Goal: Information Seeking & Learning: Check status

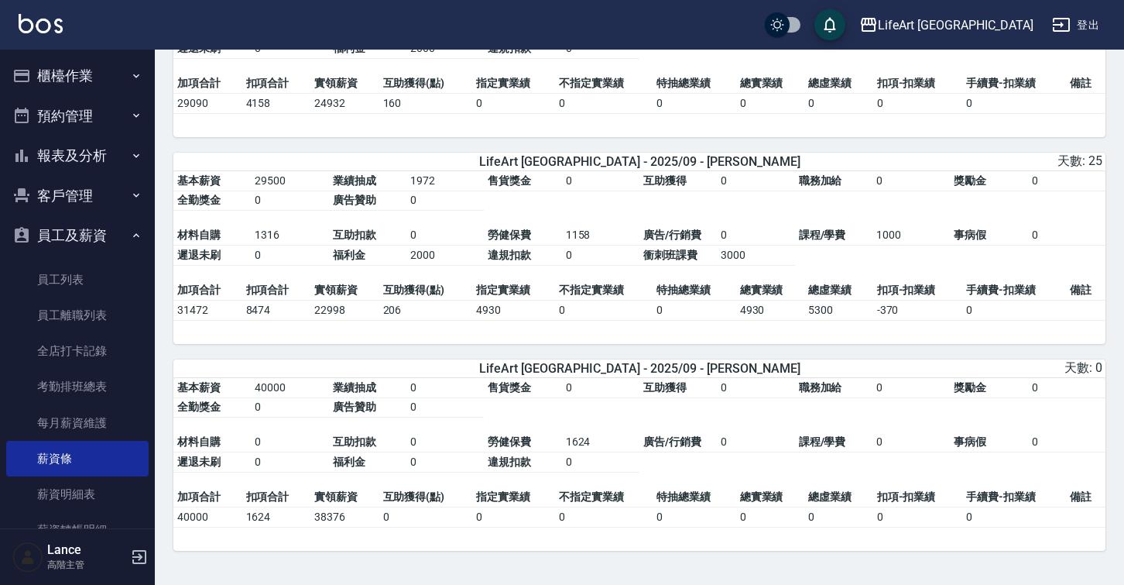
scroll to position [1600, 0]
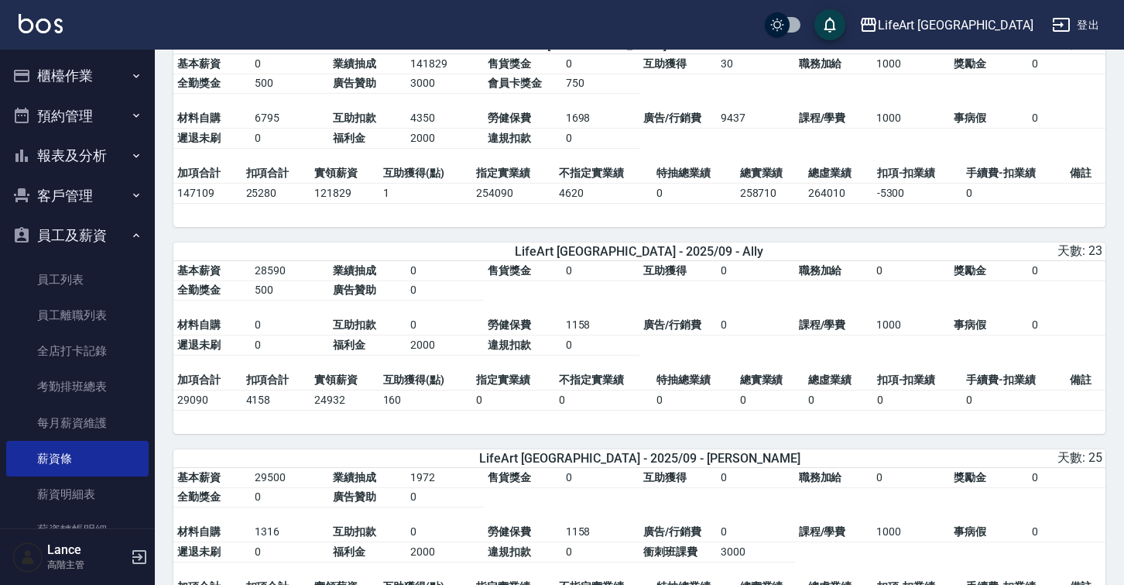
click at [120, 60] on button "櫃檯作業" at bounding box center [77, 76] width 142 height 40
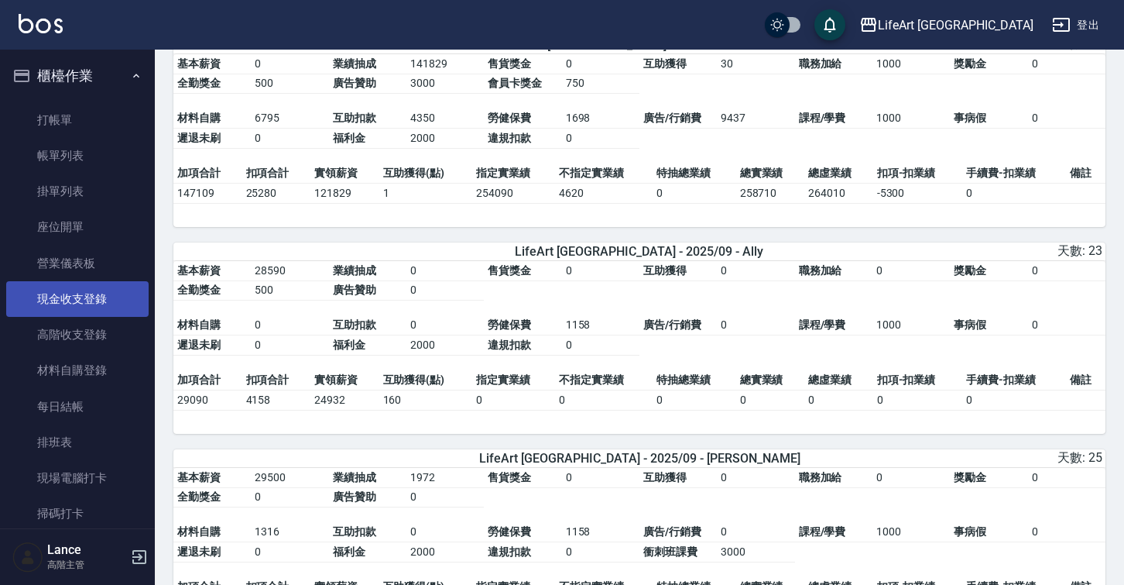
click at [98, 304] on link "現金收支登錄" at bounding box center [77, 299] width 142 height 36
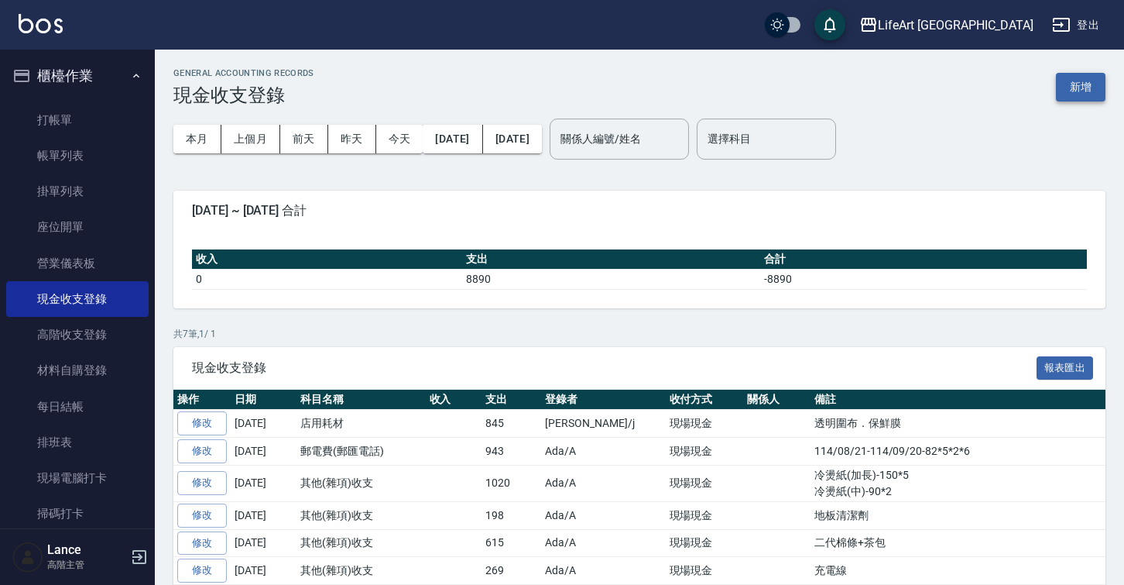
click at [1062, 88] on button "新增" at bounding box center [1081, 87] width 50 height 29
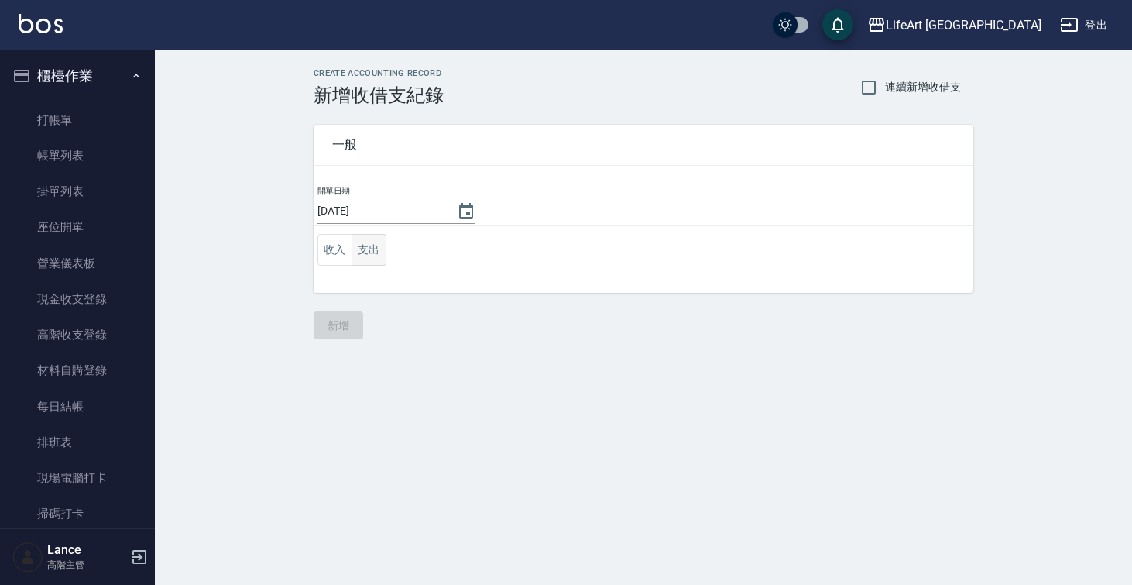
click at [372, 246] on button "支出" at bounding box center [369, 250] width 35 height 32
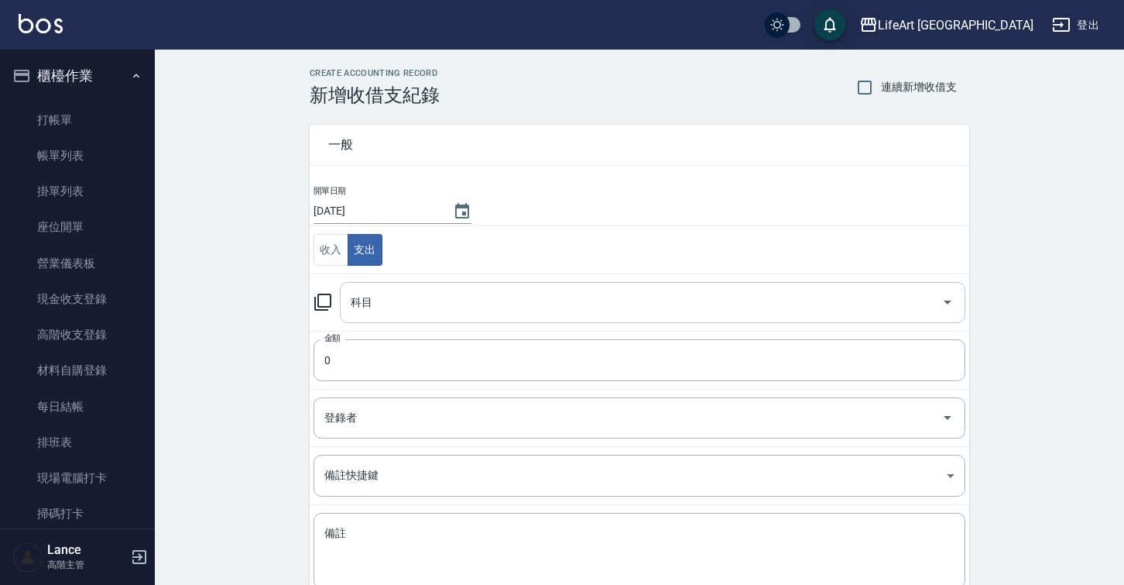
click at [424, 304] on input "科目" at bounding box center [641, 302] width 589 height 27
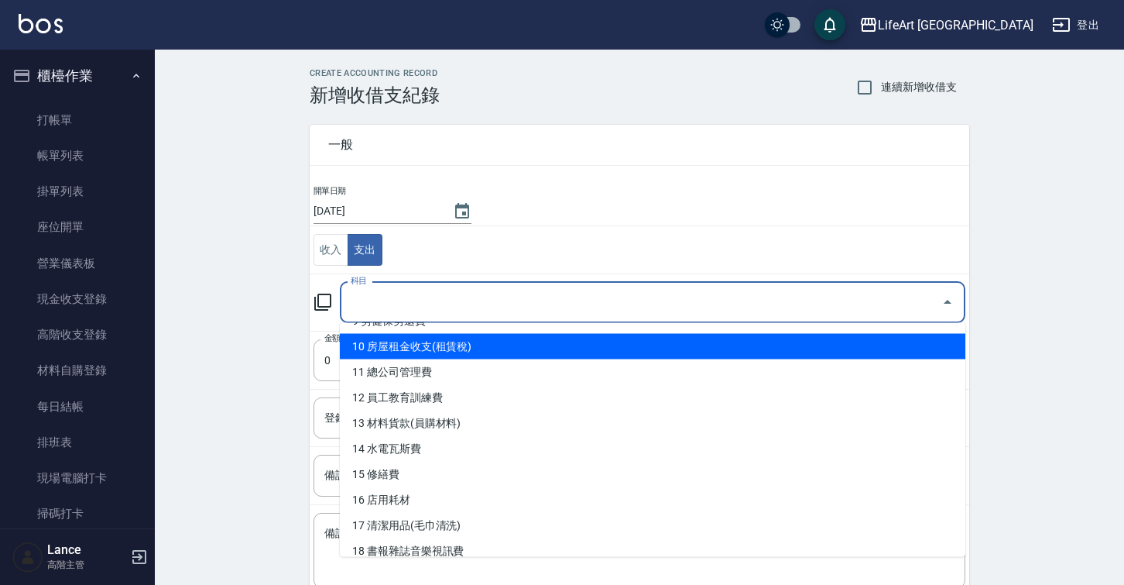
scroll to position [287, 0]
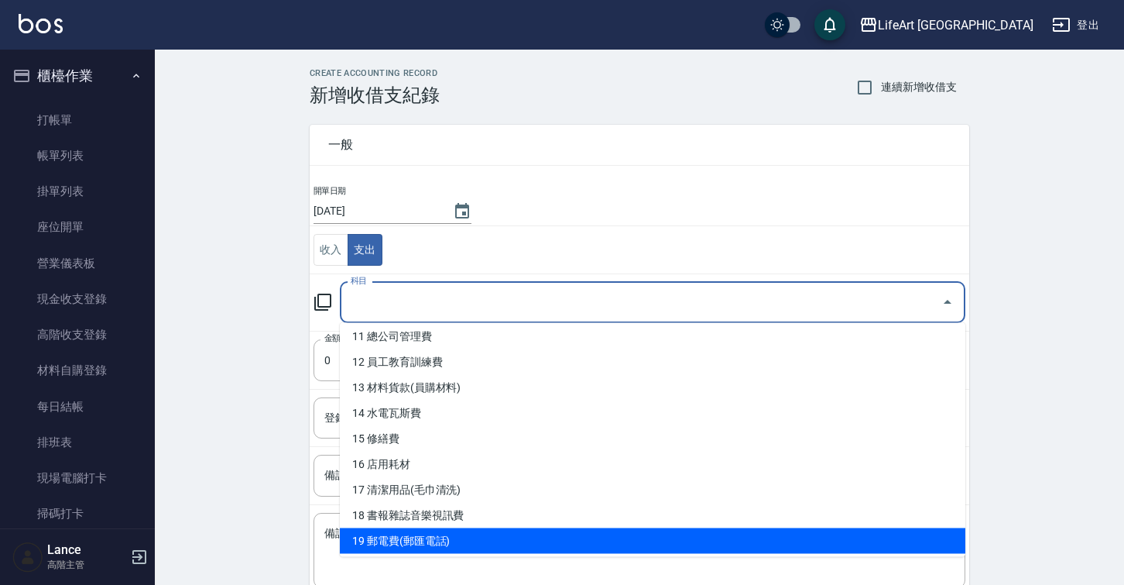
click at [250, 163] on div "CREATE ACCOUNTING RECORD 新增收借支紀錄 連續新增收借支 一般 開單日期 2025/10/15 收入 支出 科目 科目 金額 0 金額…" at bounding box center [640, 365] width 970 height 631
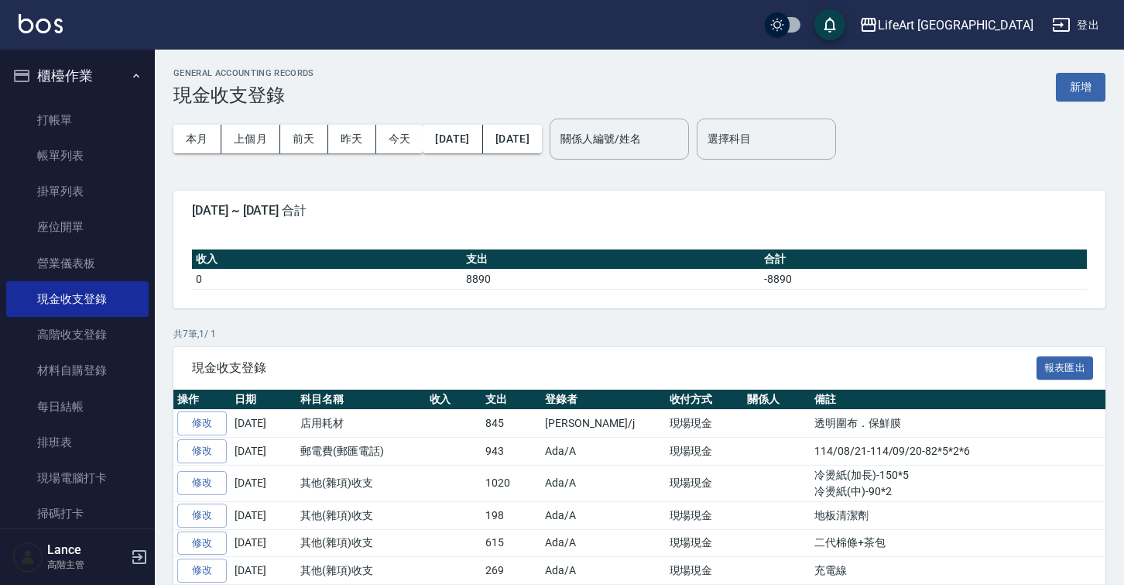
scroll to position [84, 0]
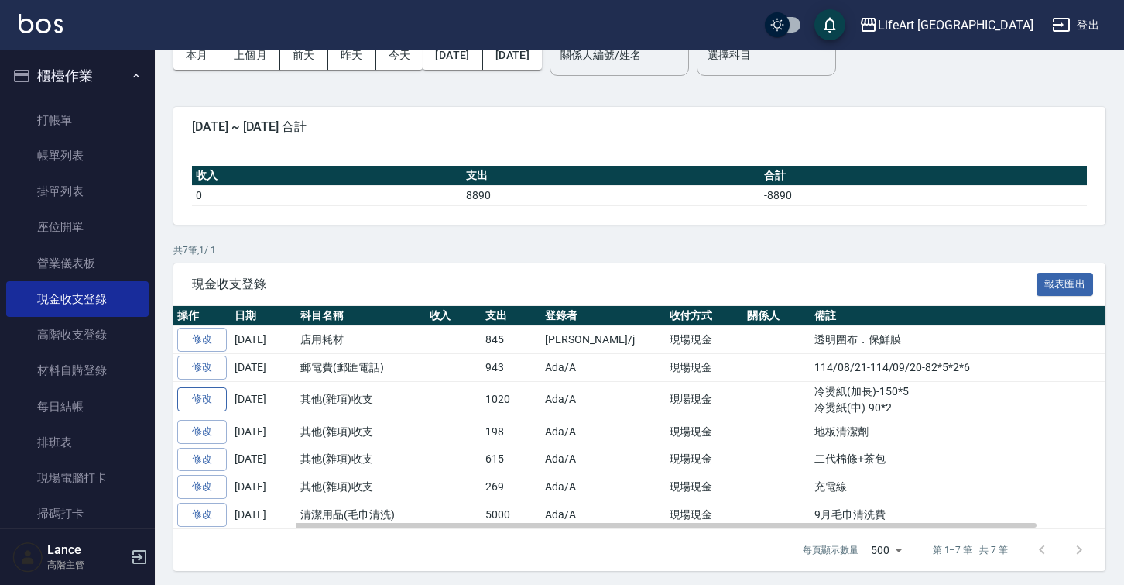
click at [222, 400] on link "修改" at bounding box center [202, 399] width 50 height 24
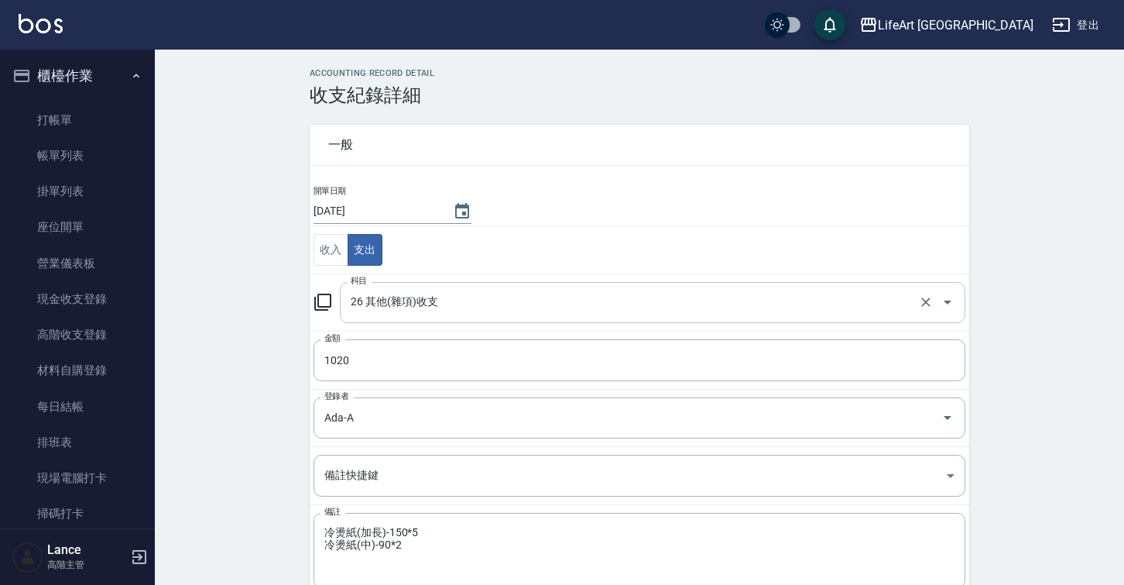
click at [627, 304] on input "26 其他(雜項)收支" at bounding box center [631, 302] width 568 height 27
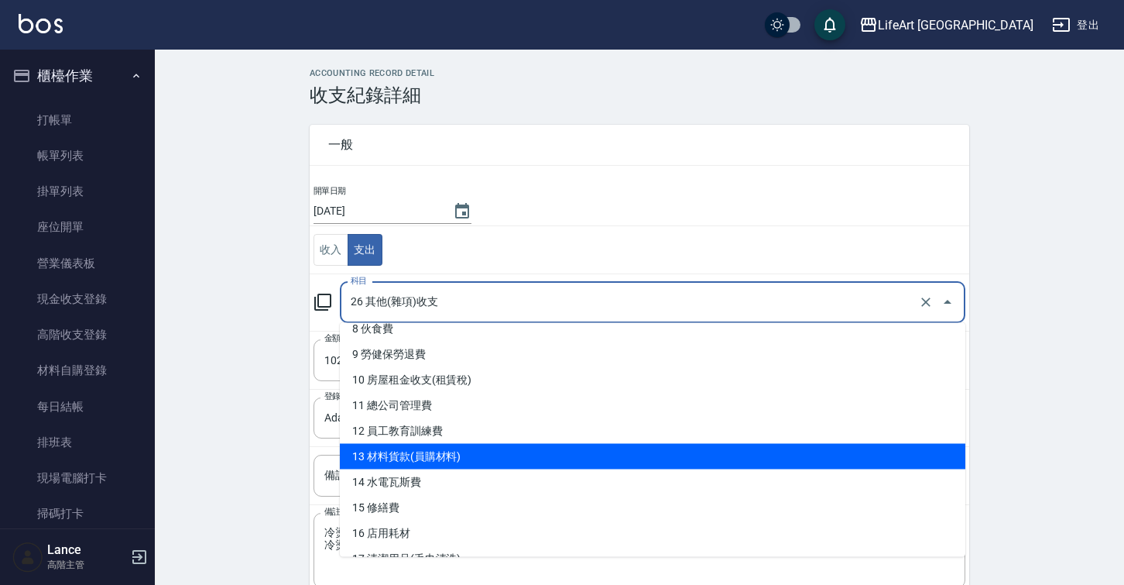
scroll to position [261, 0]
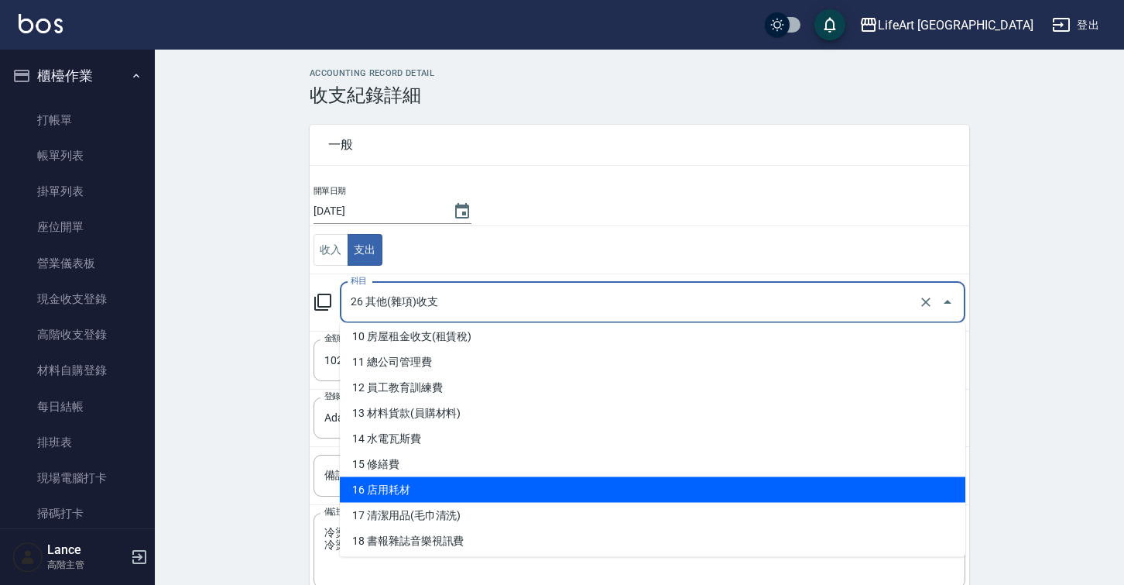
click at [589, 479] on li "16 店用耗材" at bounding box center [653, 490] width 626 height 26
type input "16 店用耗材"
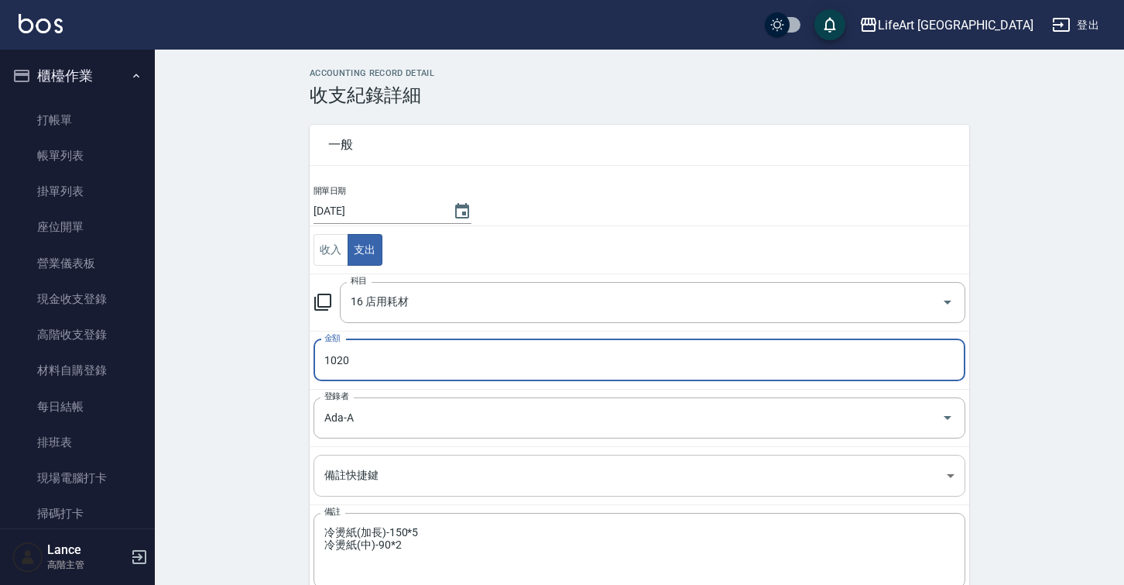
scroll to position [77, 0]
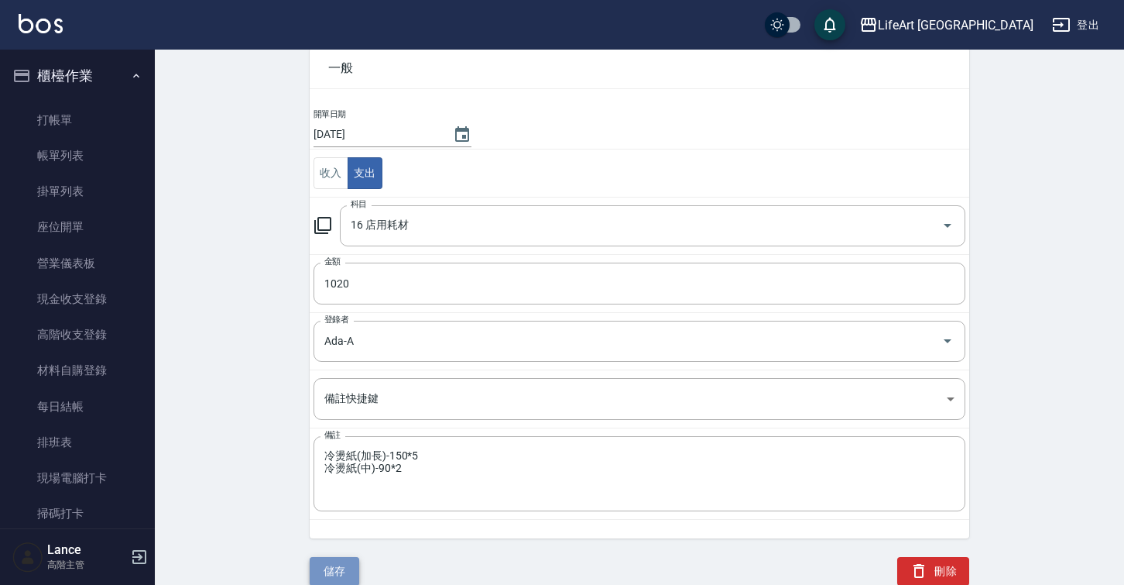
click at [343, 558] on button "儲存" at bounding box center [335, 571] width 50 height 29
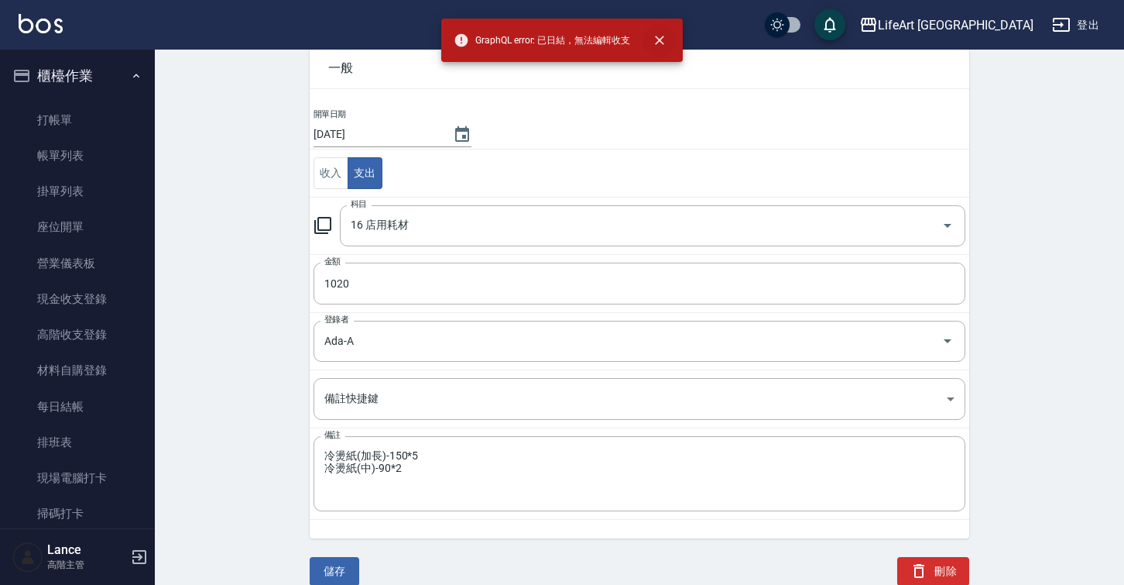
click at [670, 46] on button "close" at bounding box center [660, 40] width 34 height 34
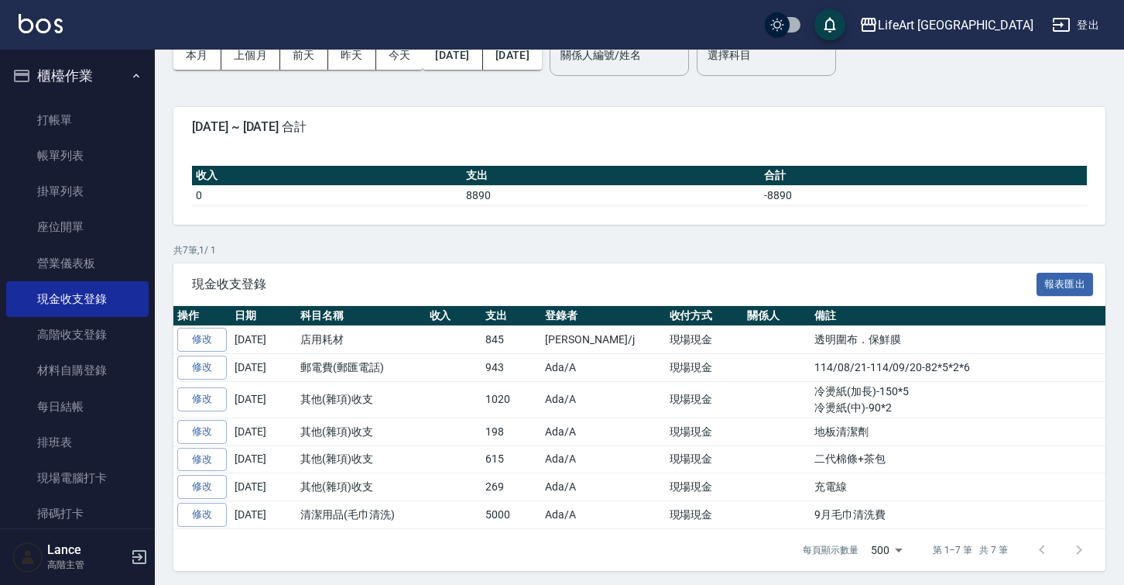
scroll to position [50, 0]
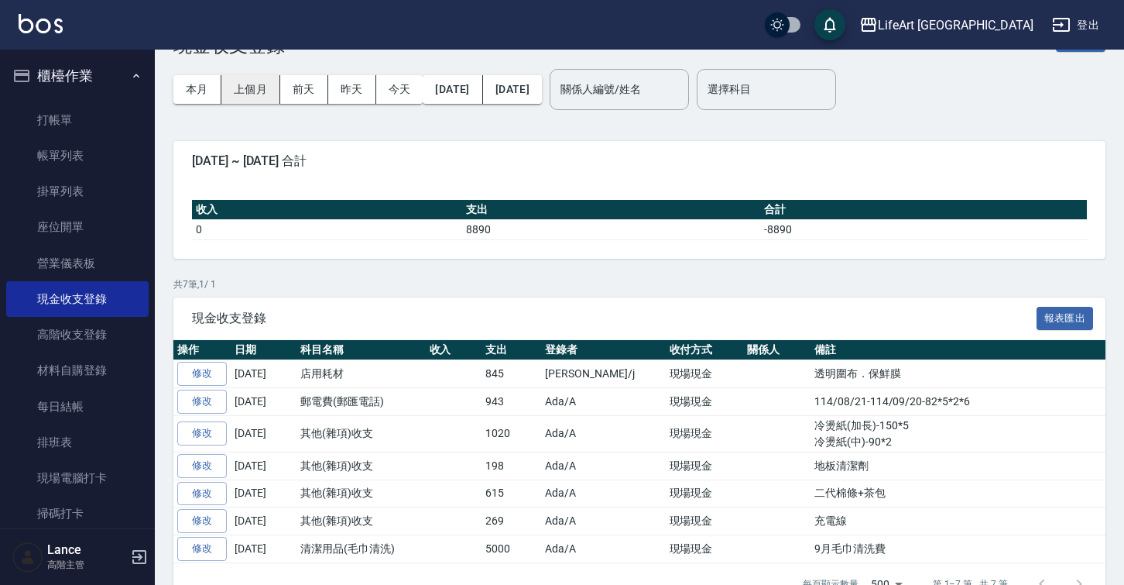
click at [263, 94] on button "上個月" at bounding box center [250, 89] width 59 height 29
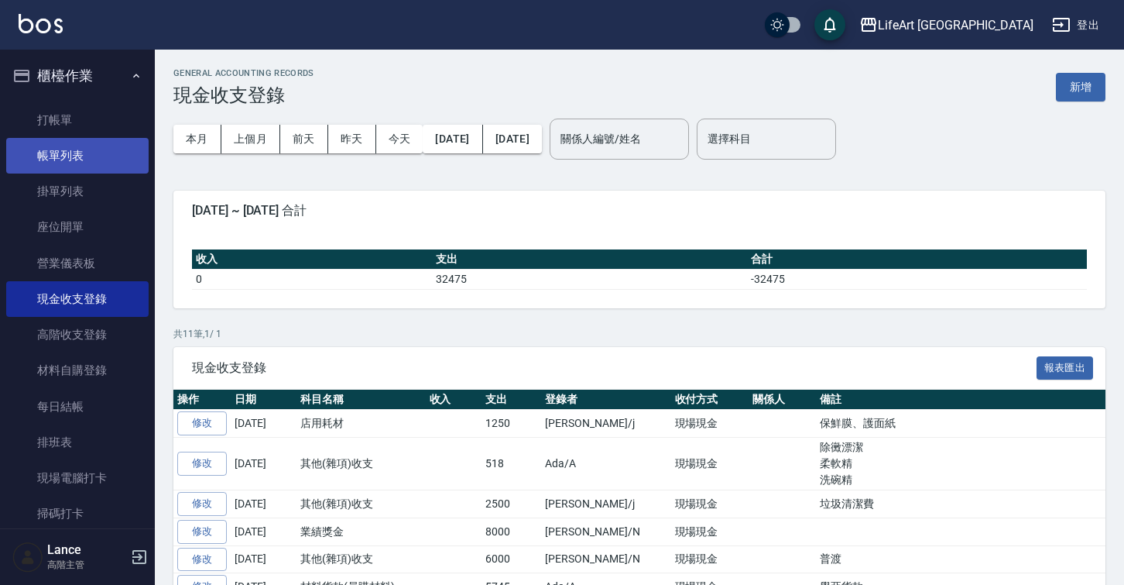
click at [59, 167] on link "帳單列表" at bounding box center [77, 156] width 142 height 36
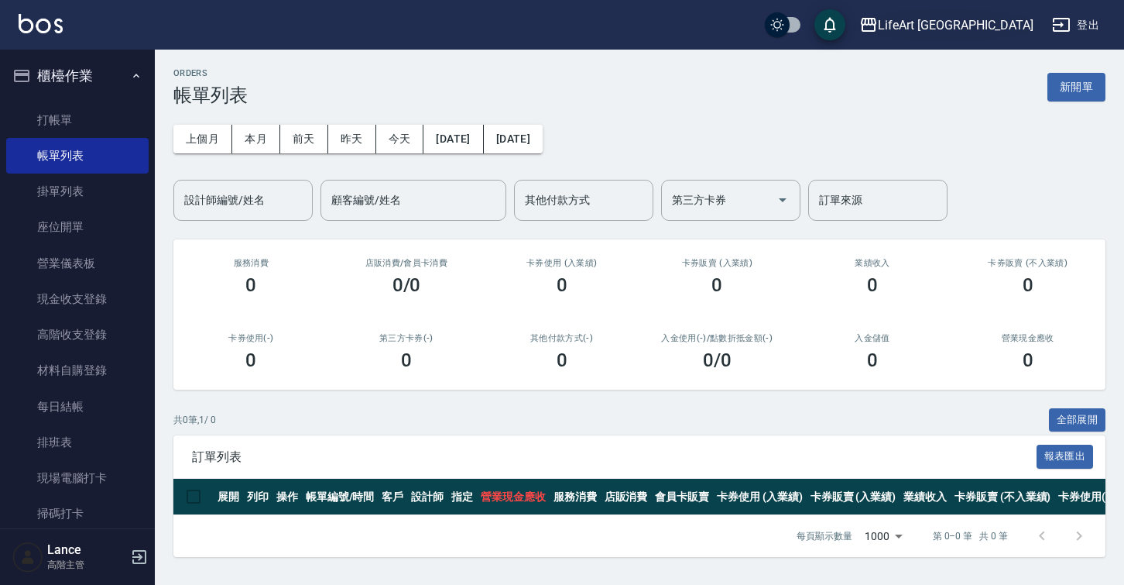
click at [1005, 31] on div "LifeArt 蘆洲" at bounding box center [956, 24] width 156 height 19
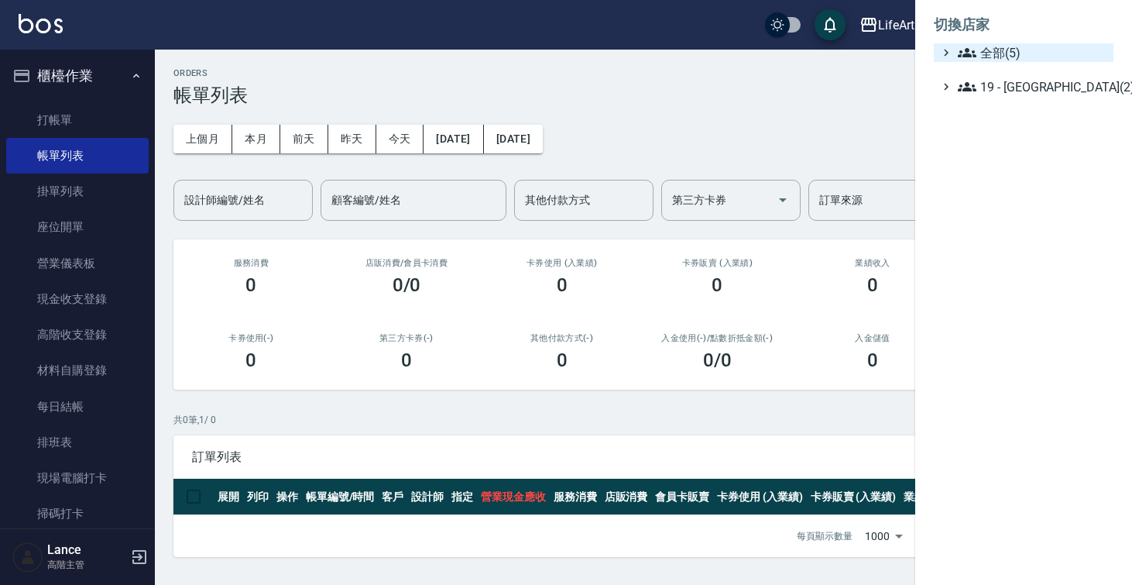
click at [1005, 53] on span "全部(5)" at bounding box center [1032, 52] width 149 height 19
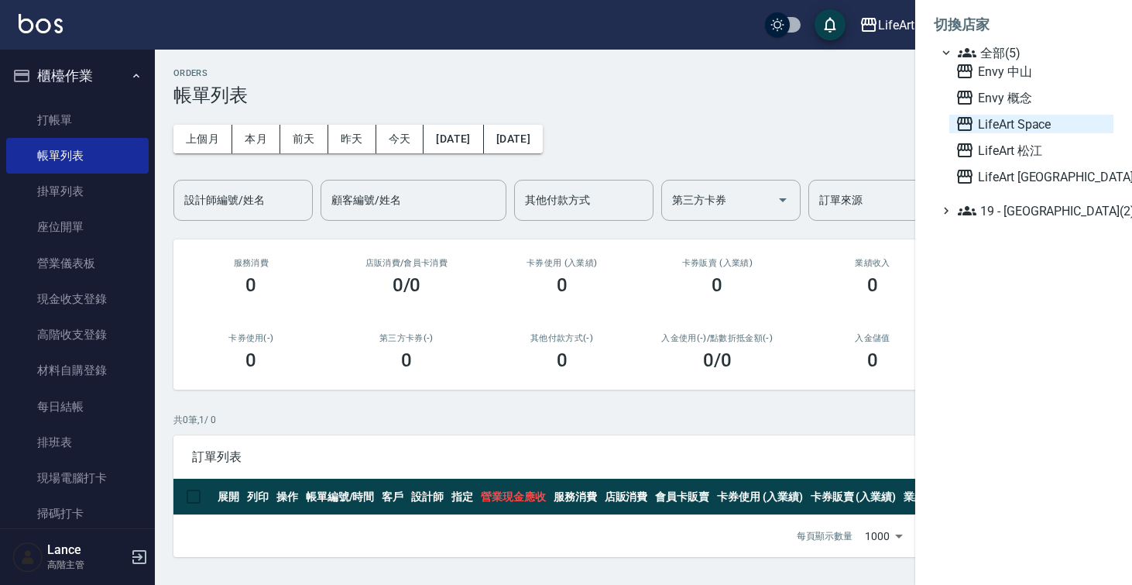
click at [1031, 129] on span "LifeArt Space" at bounding box center [1032, 124] width 152 height 19
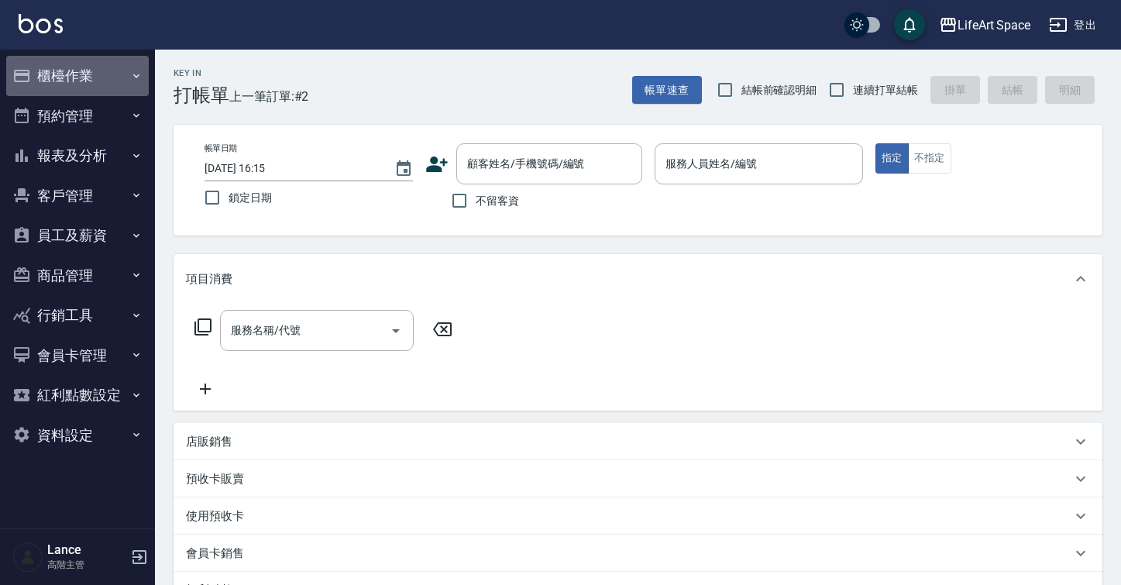
click at [122, 91] on button "櫃檯作業" at bounding box center [77, 76] width 142 height 40
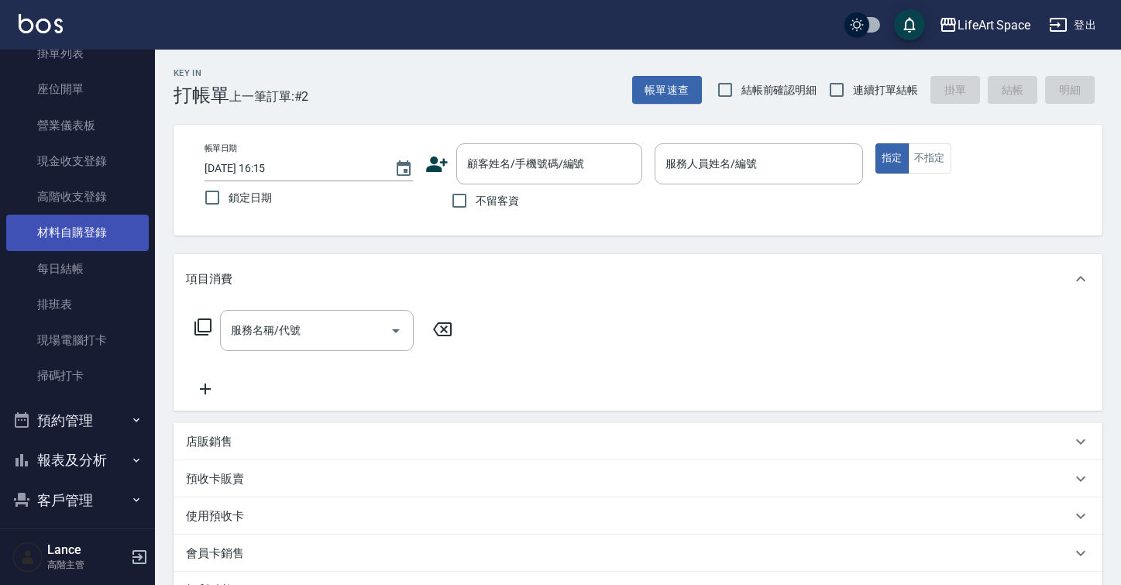
scroll to position [267, 0]
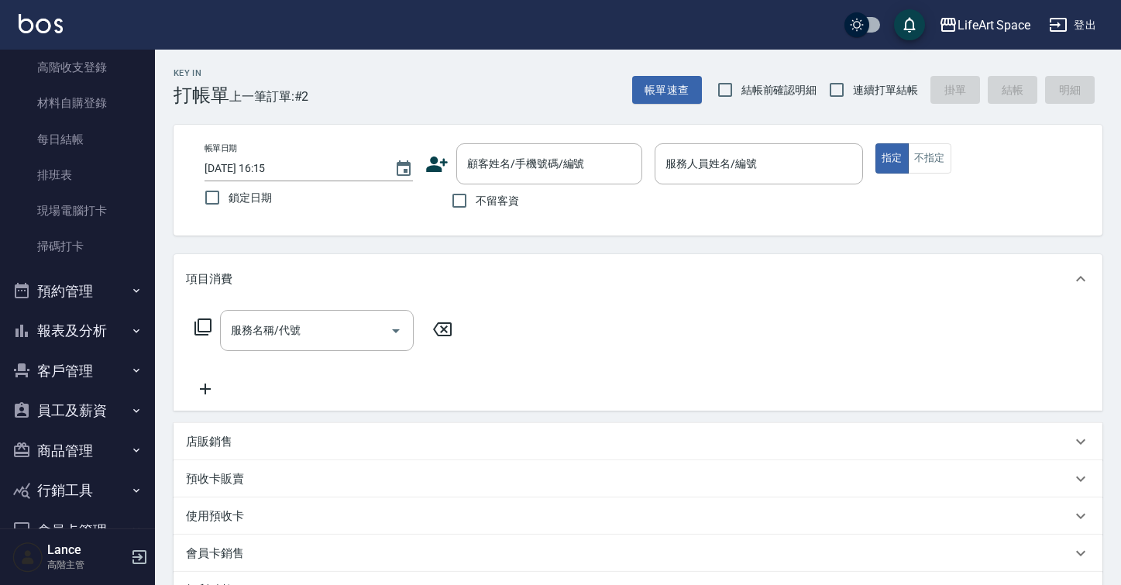
click at [103, 320] on button "報表及分析" at bounding box center [77, 331] width 142 height 40
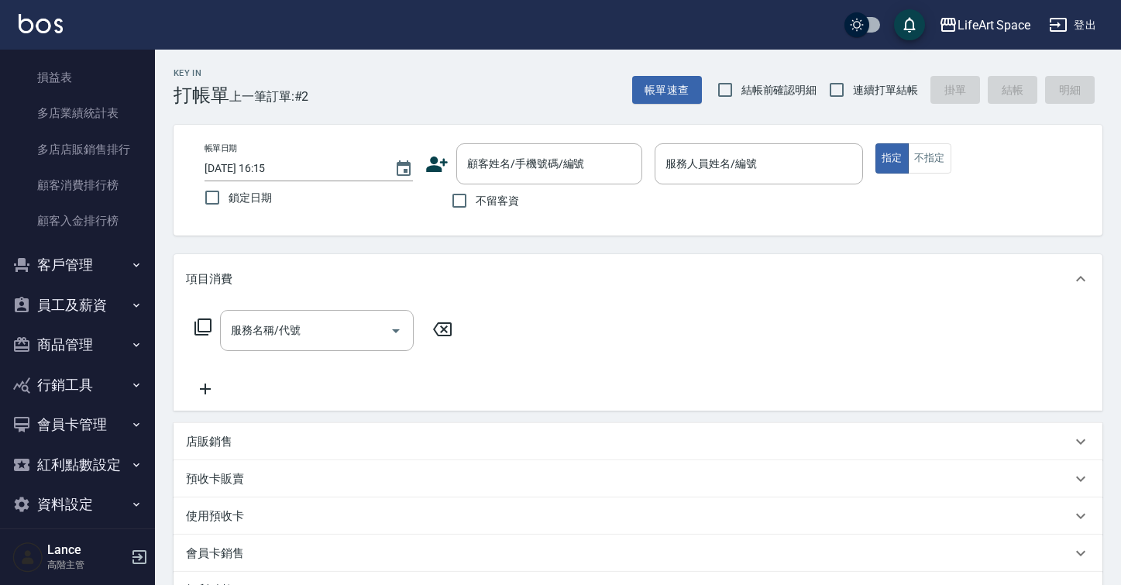
scroll to position [112, 0]
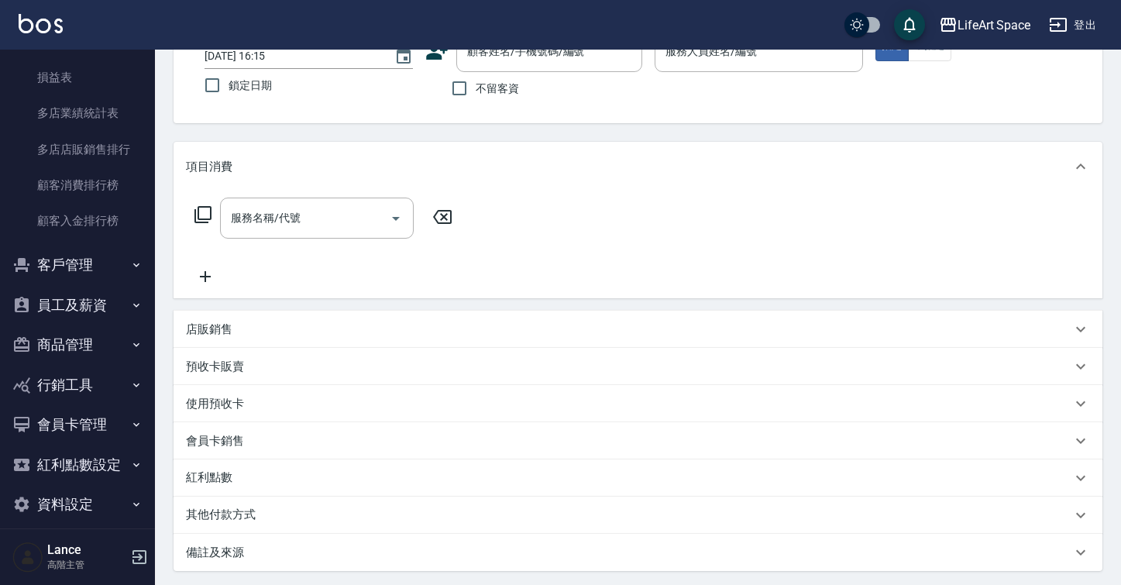
click at [104, 290] on button "員工及薪資" at bounding box center [77, 305] width 142 height 40
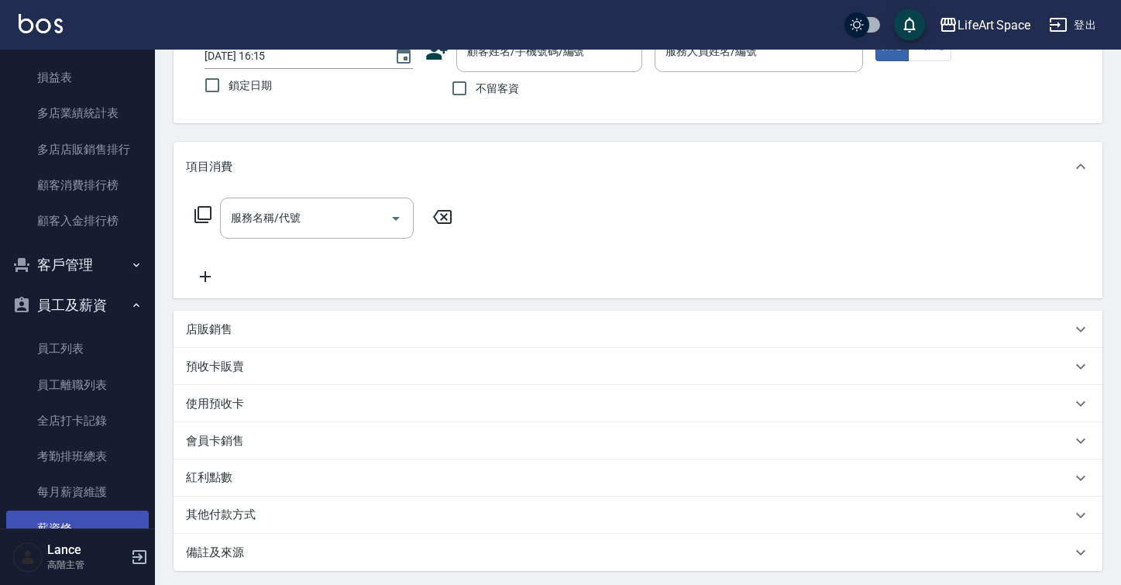
click at [79, 510] on link "薪資條" at bounding box center [77, 528] width 142 height 36
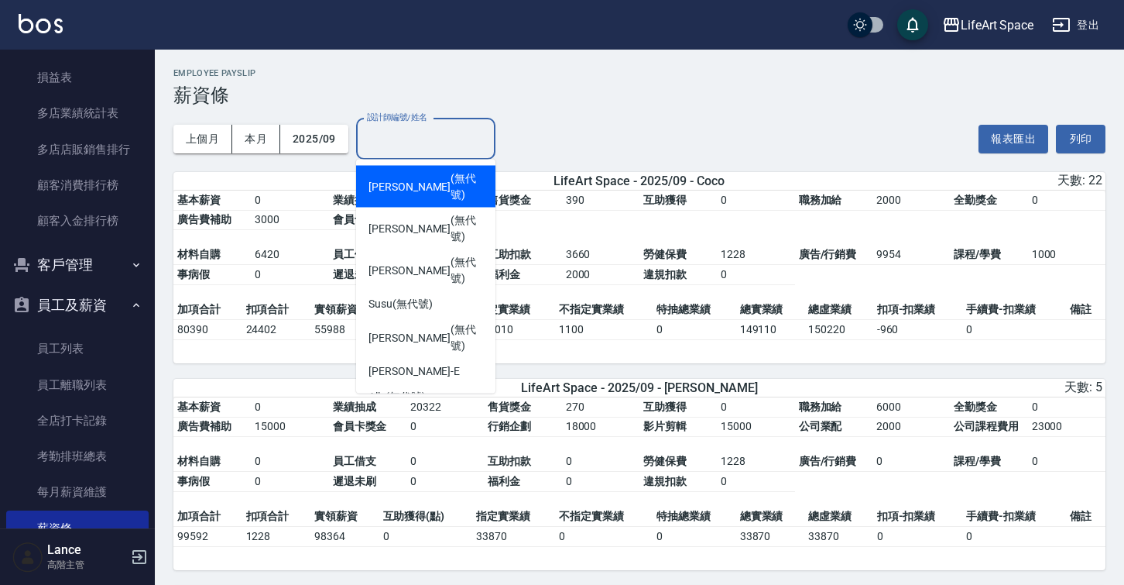
click at [420, 139] on input "設計師編號/姓名" at bounding box center [425, 138] width 125 height 27
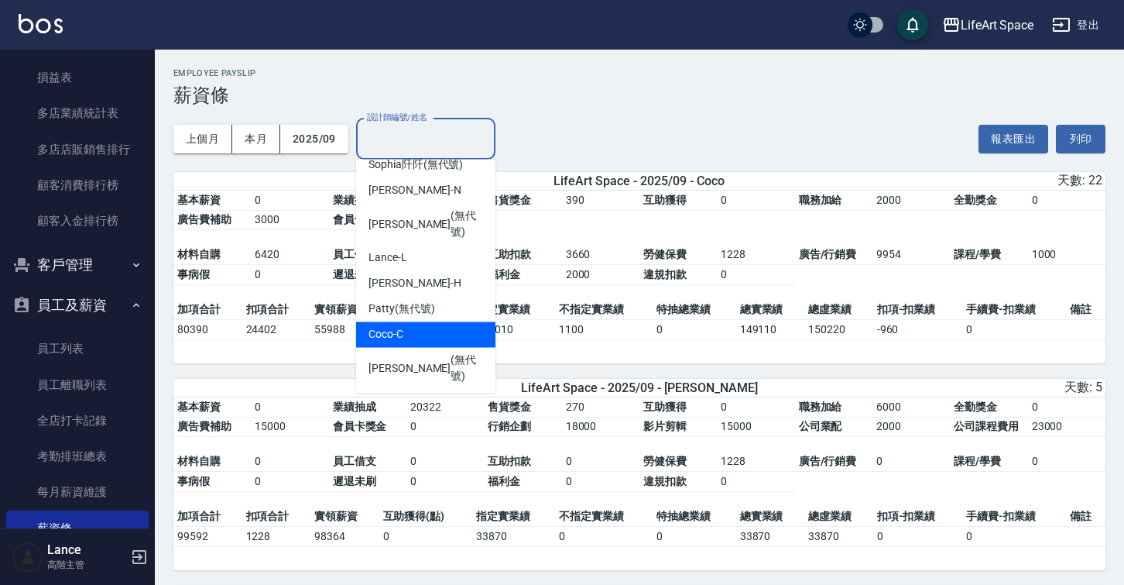
scroll to position [149, 0]
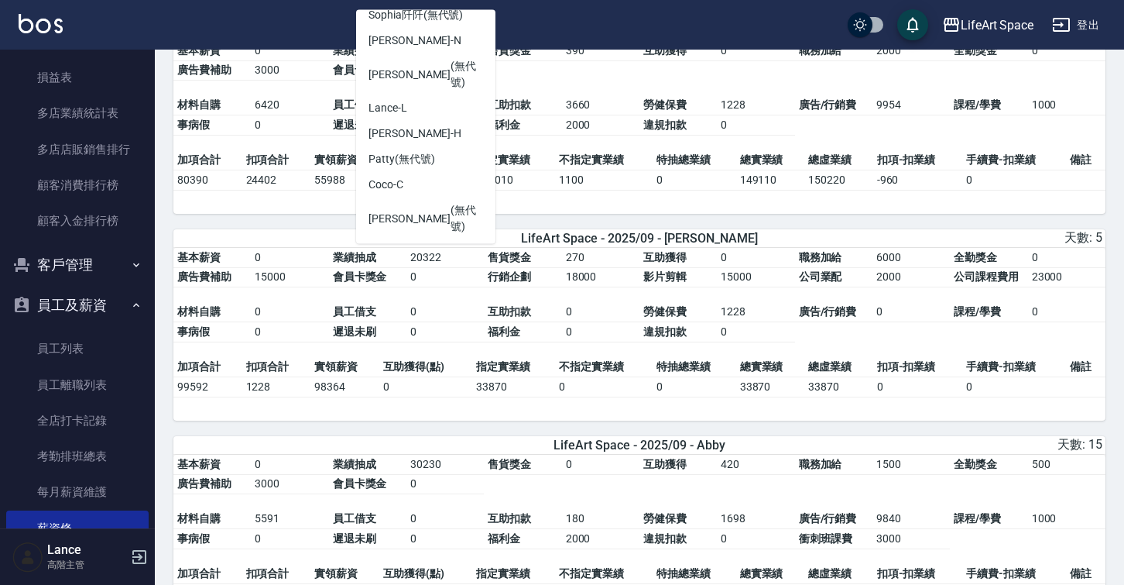
click at [449, 333] on div "[PERSON_NAME] (無代號)" at bounding box center [425, 354] width 139 height 42
type input "[PERSON_NAME](無代號)"
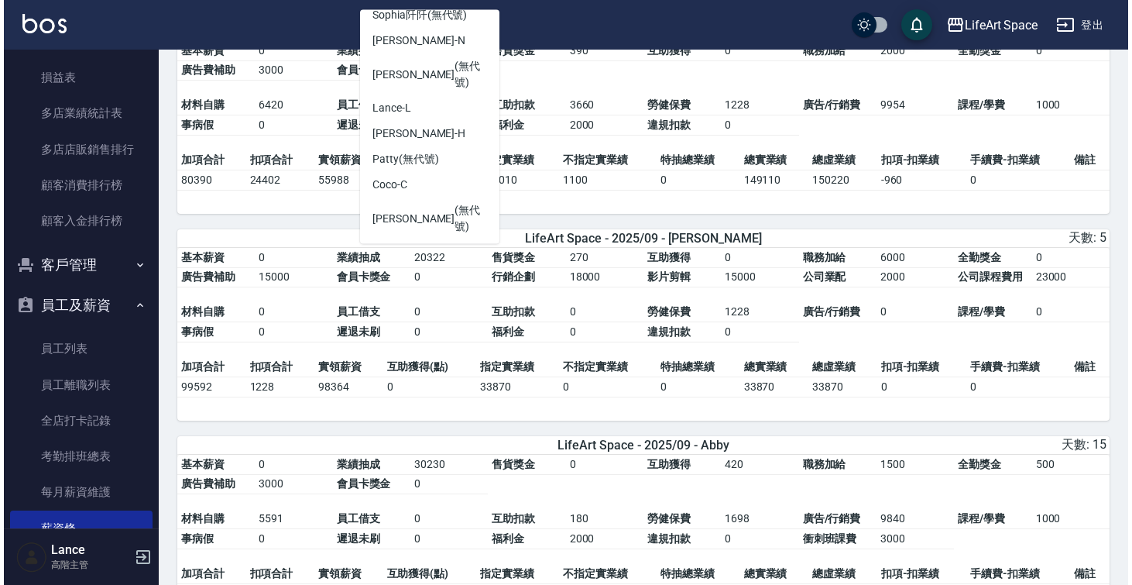
scroll to position [0, 0]
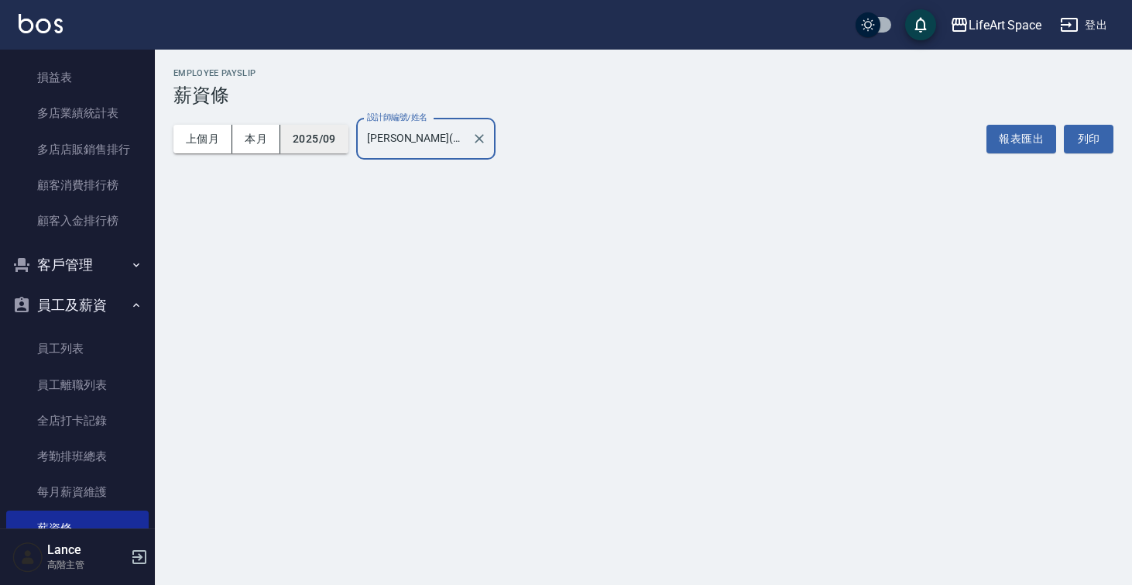
click at [308, 149] on button "2025/09" at bounding box center [314, 139] width 68 height 29
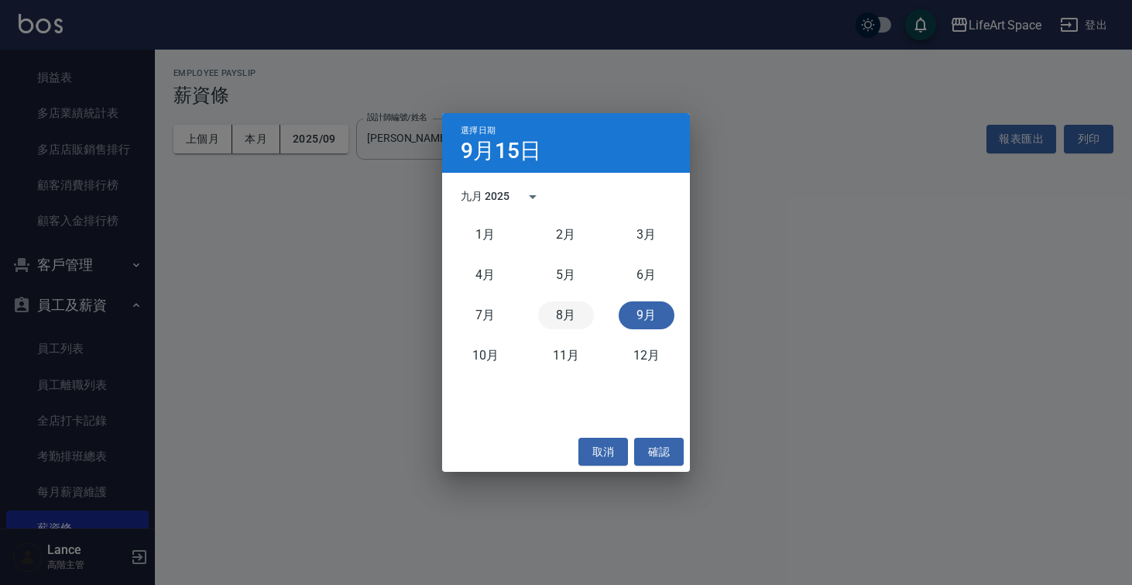
click at [567, 307] on button "8月" at bounding box center [566, 315] width 56 height 28
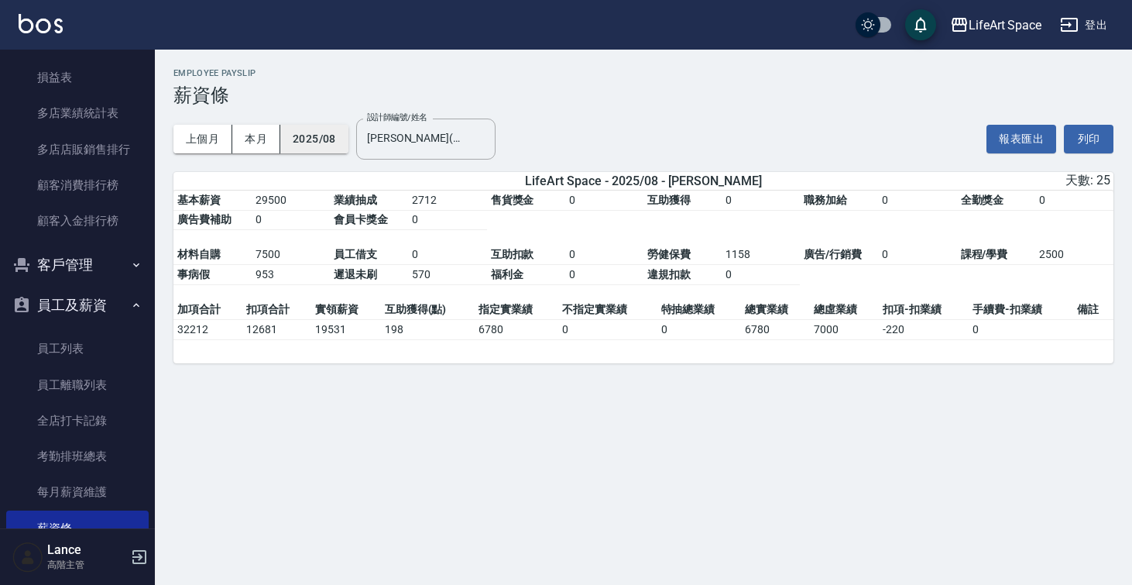
click at [300, 145] on button "2025/08" at bounding box center [314, 139] width 68 height 29
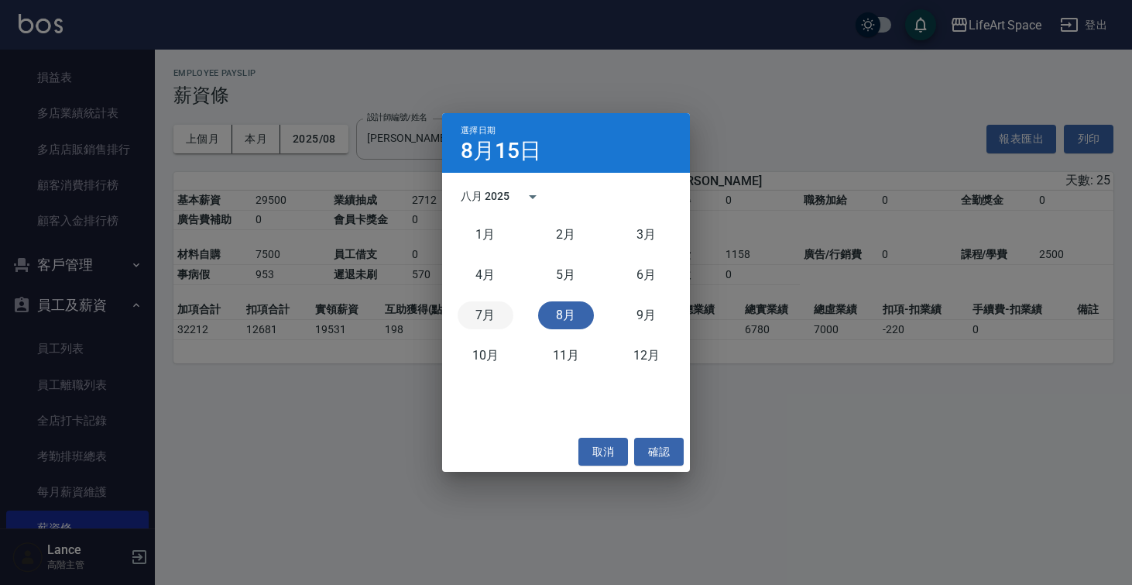
click at [476, 311] on button "7月" at bounding box center [486, 315] width 56 height 28
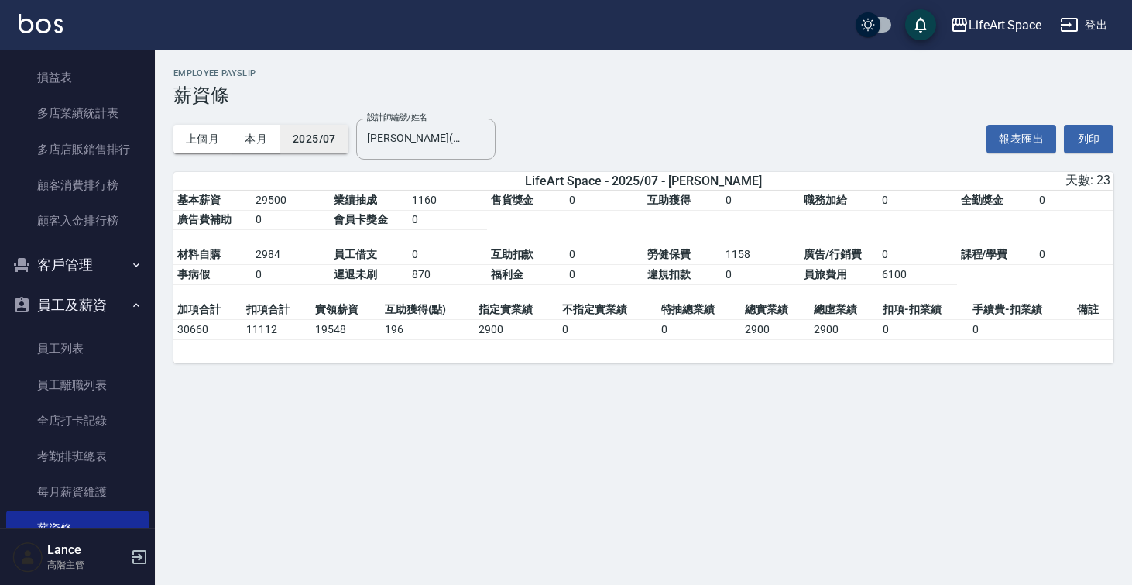
click at [320, 136] on button "2025/07" at bounding box center [314, 139] width 68 height 29
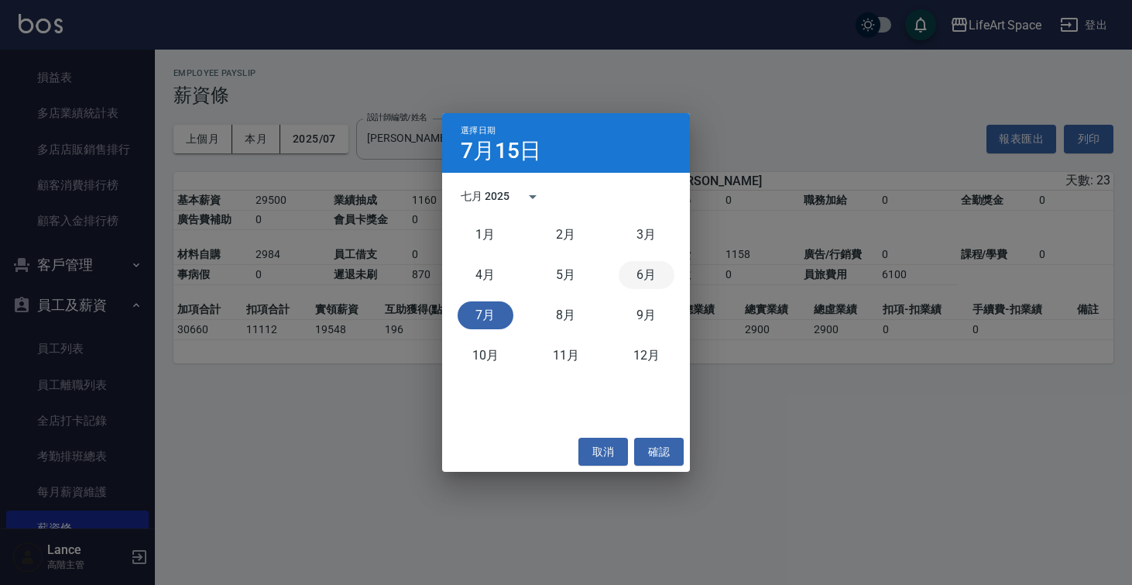
click at [643, 278] on button "6月" at bounding box center [647, 275] width 56 height 28
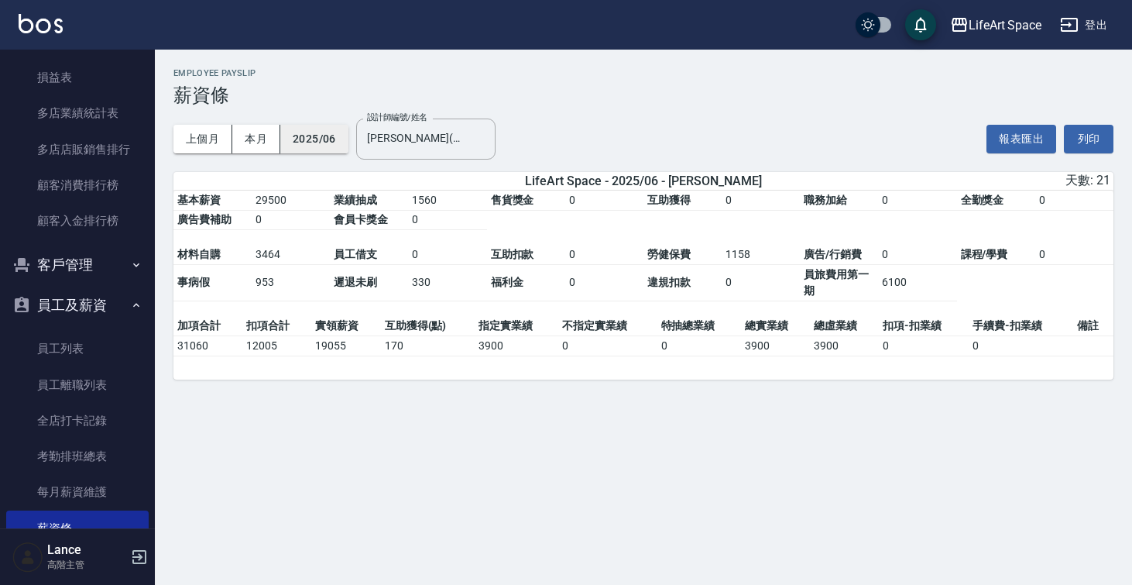
click at [319, 142] on button "2025/06" at bounding box center [314, 139] width 68 height 29
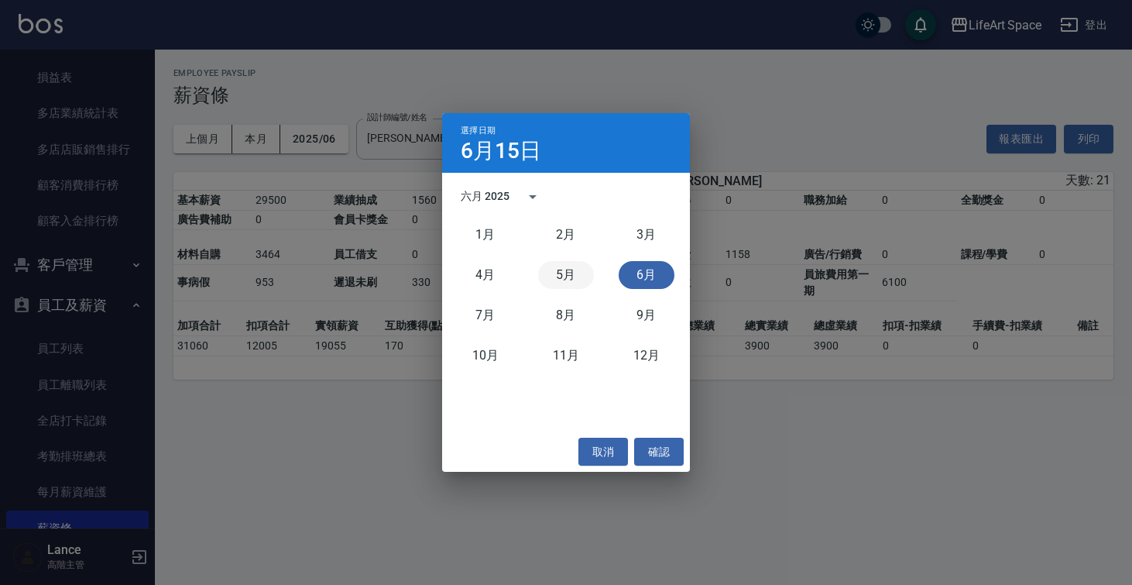
click at [551, 269] on button "5月" at bounding box center [566, 275] width 56 height 28
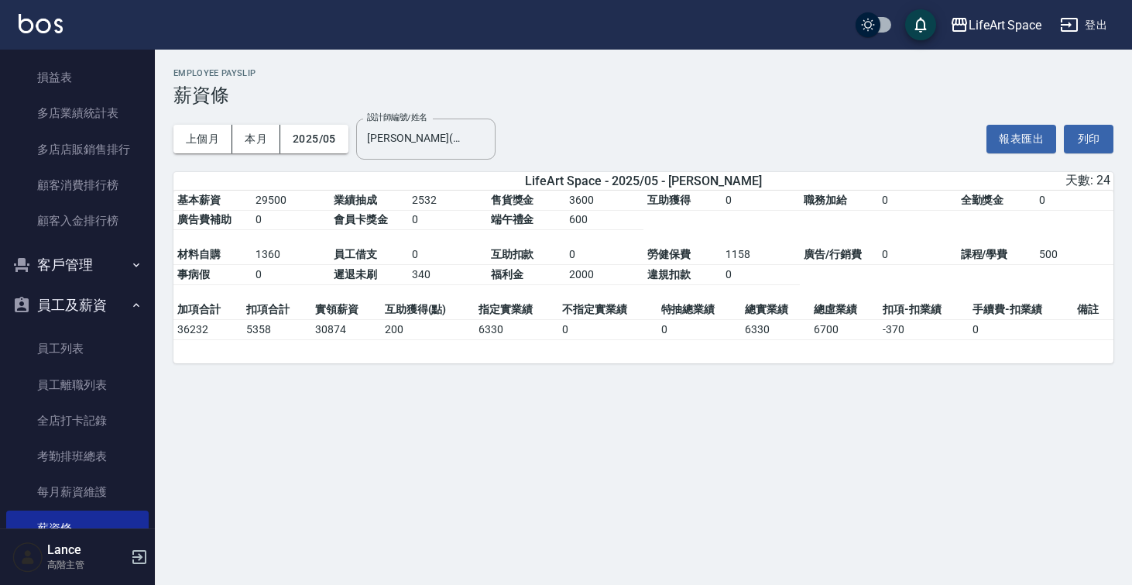
click at [327, 153] on div "上個月 本月 2025/05 設計師編號/姓名 [PERSON_NAME](無代號) 設計師編號/姓名" at bounding box center [334, 139] width 322 height 66
click at [305, 137] on button "2025/05" at bounding box center [314, 139] width 68 height 29
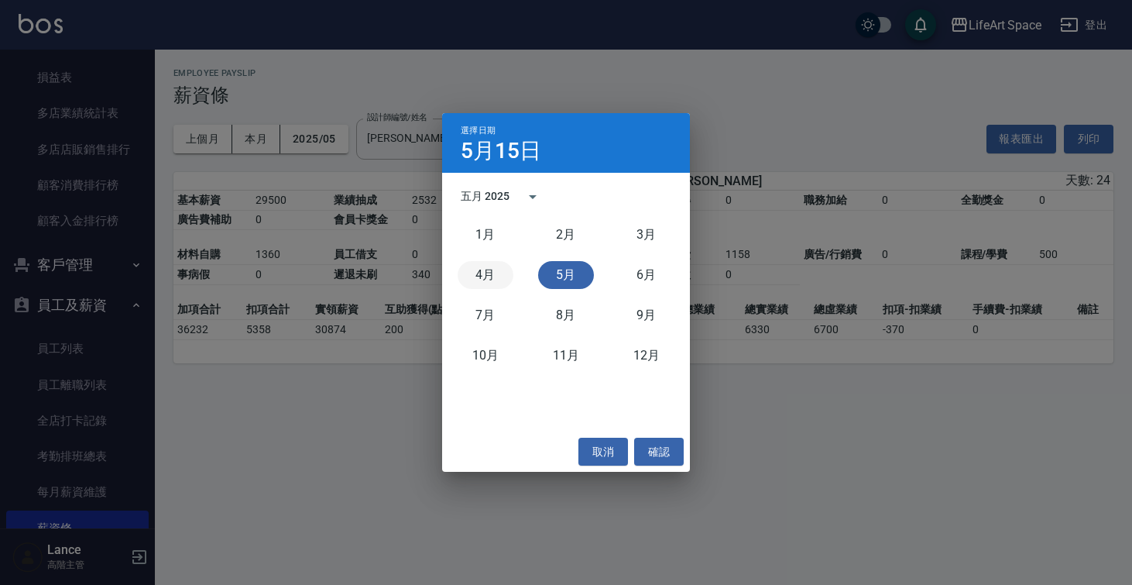
click at [496, 275] on button "4月" at bounding box center [486, 275] width 56 height 28
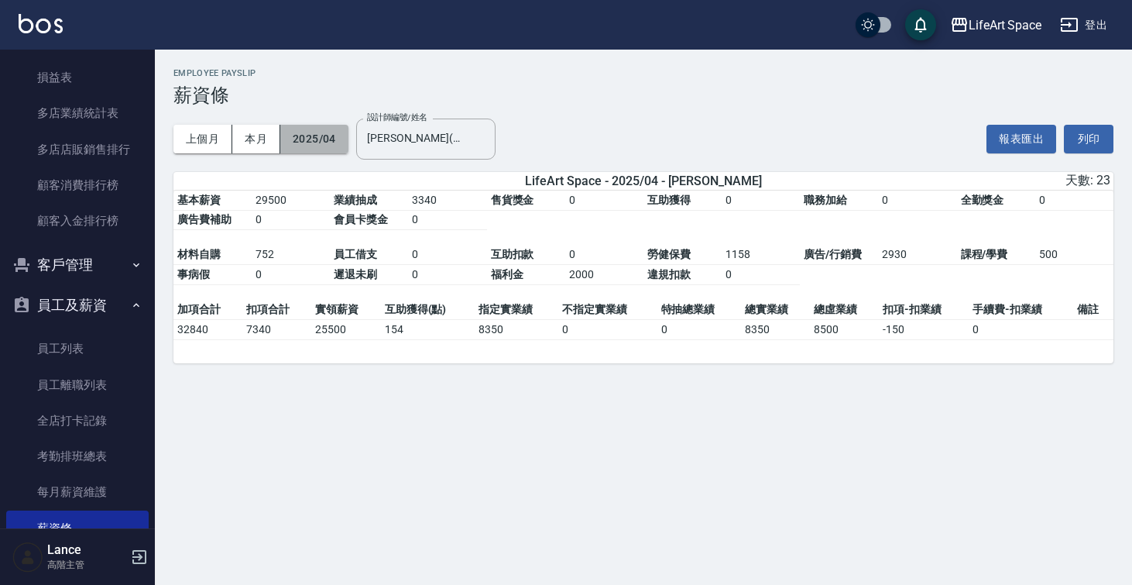
click at [307, 136] on button "2025/04" at bounding box center [314, 139] width 68 height 29
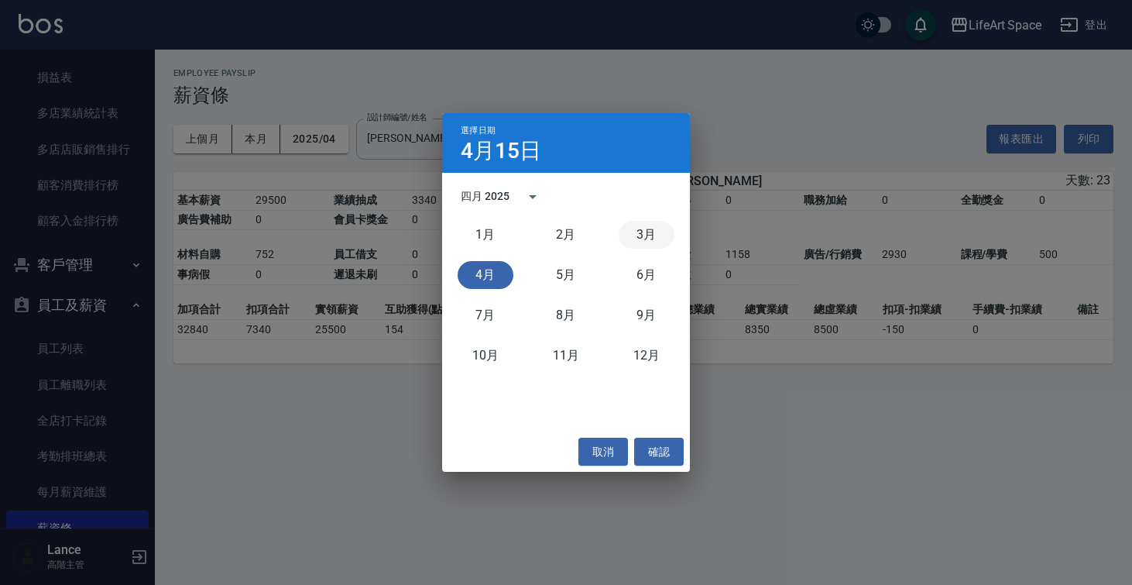
click at [668, 233] on button "3月" at bounding box center [647, 235] width 56 height 28
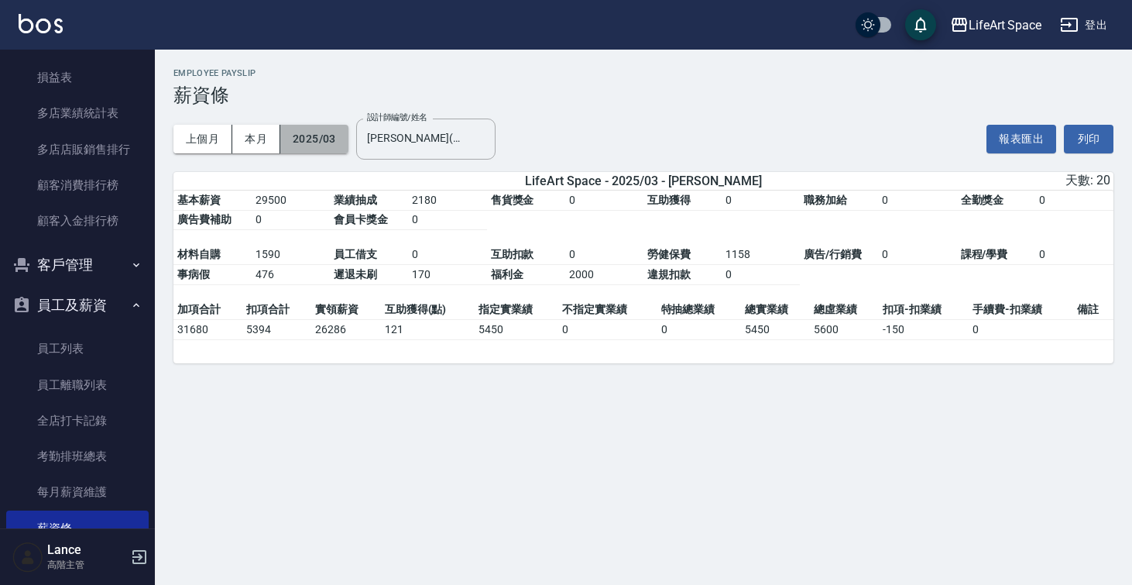
click at [338, 137] on button "2025/03" at bounding box center [314, 139] width 68 height 29
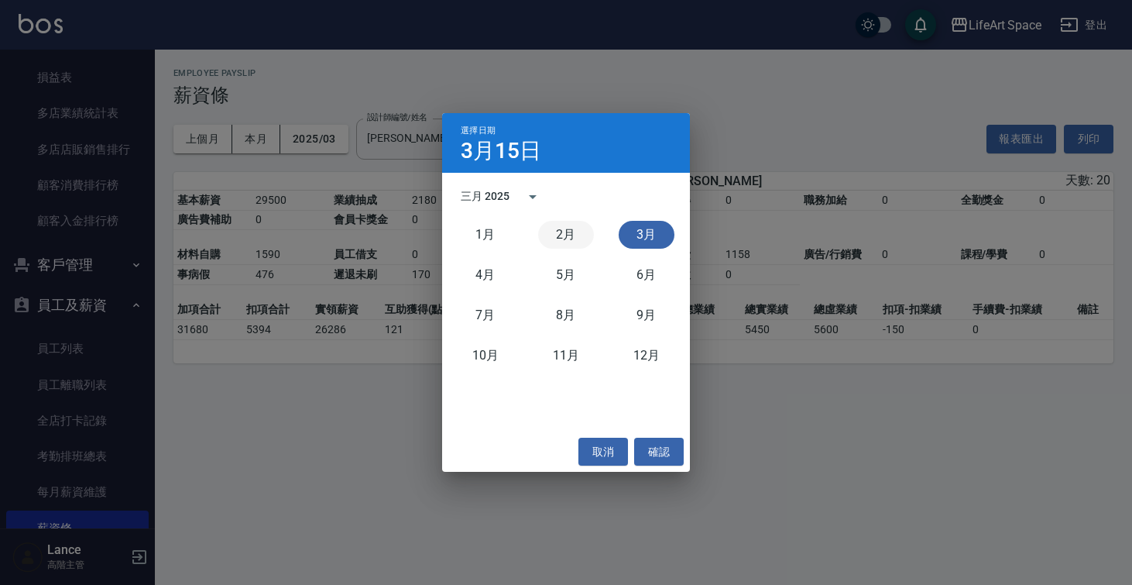
click at [577, 235] on button "2月" at bounding box center [566, 235] width 56 height 28
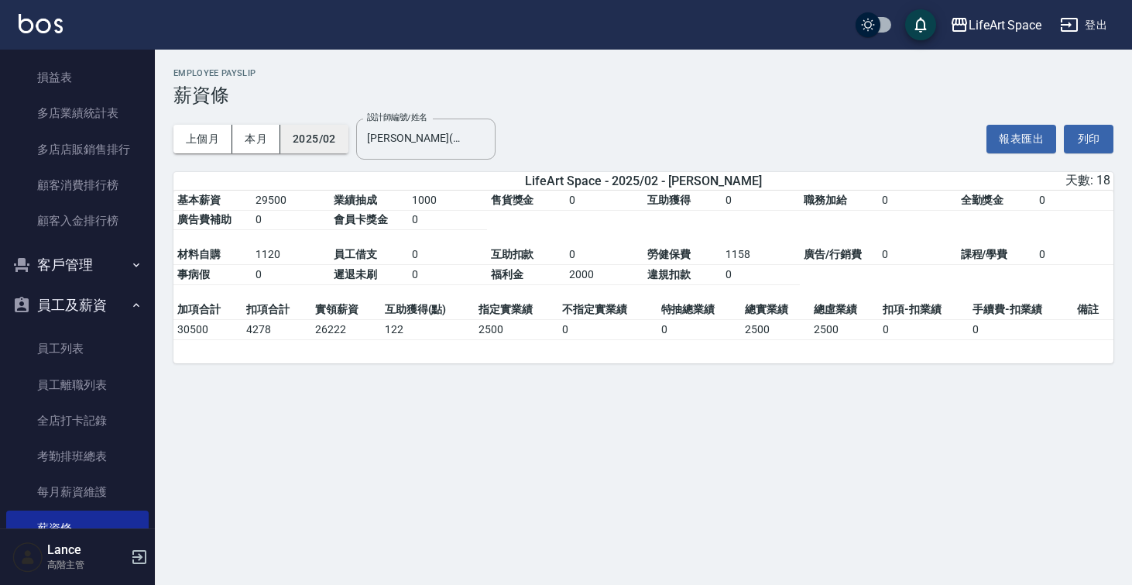
click at [307, 151] on button "2025/02" at bounding box center [314, 139] width 68 height 29
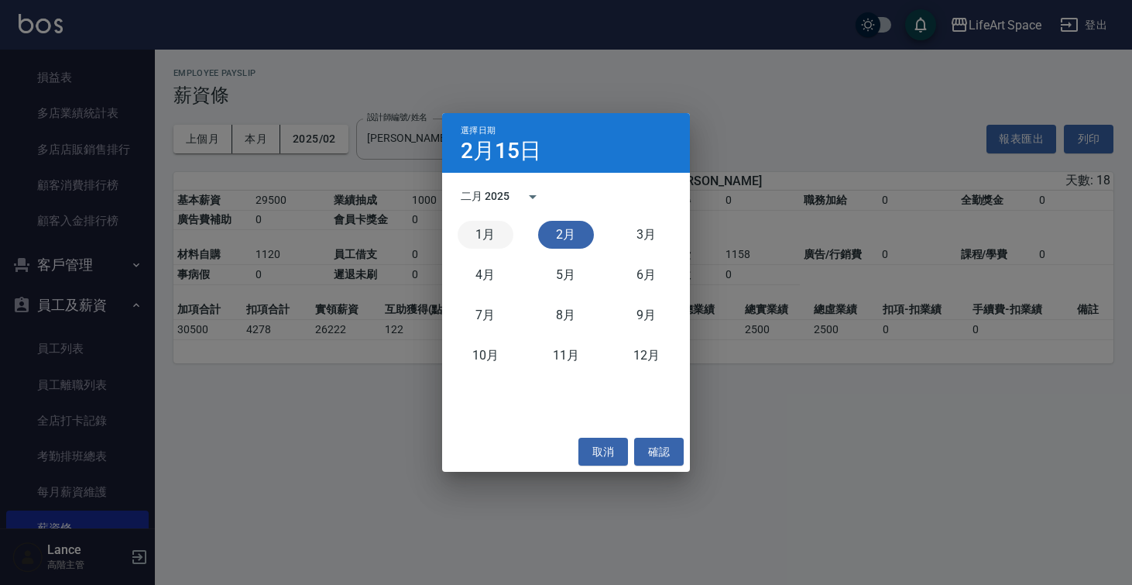
click at [493, 240] on button "1月" at bounding box center [486, 235] width 56 height 28
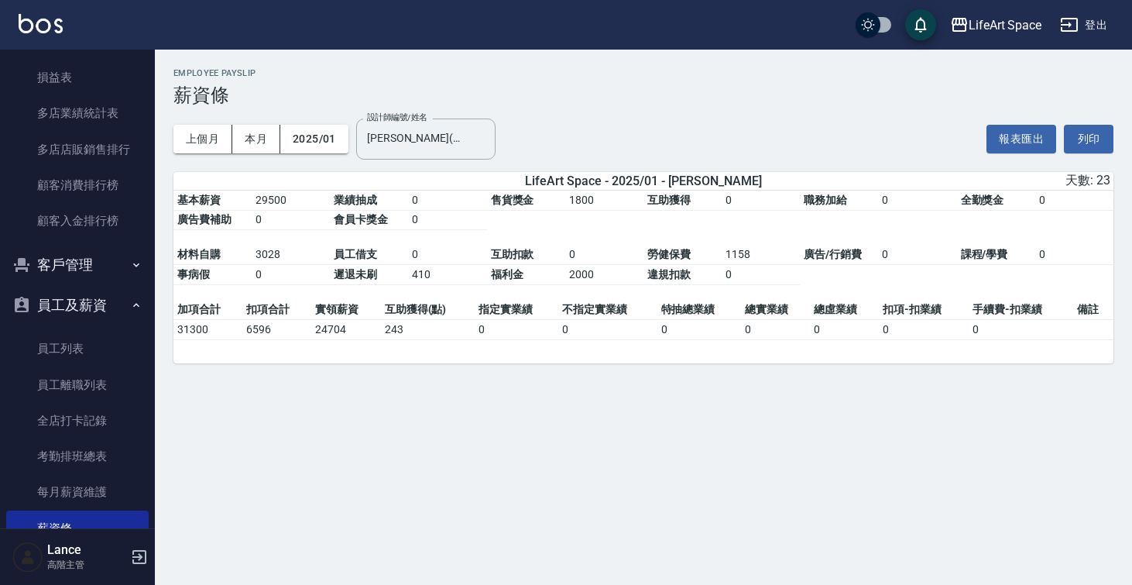
click at [322, 142] on button "2025/01" at bounding box center [314, 139] width 68 height 29
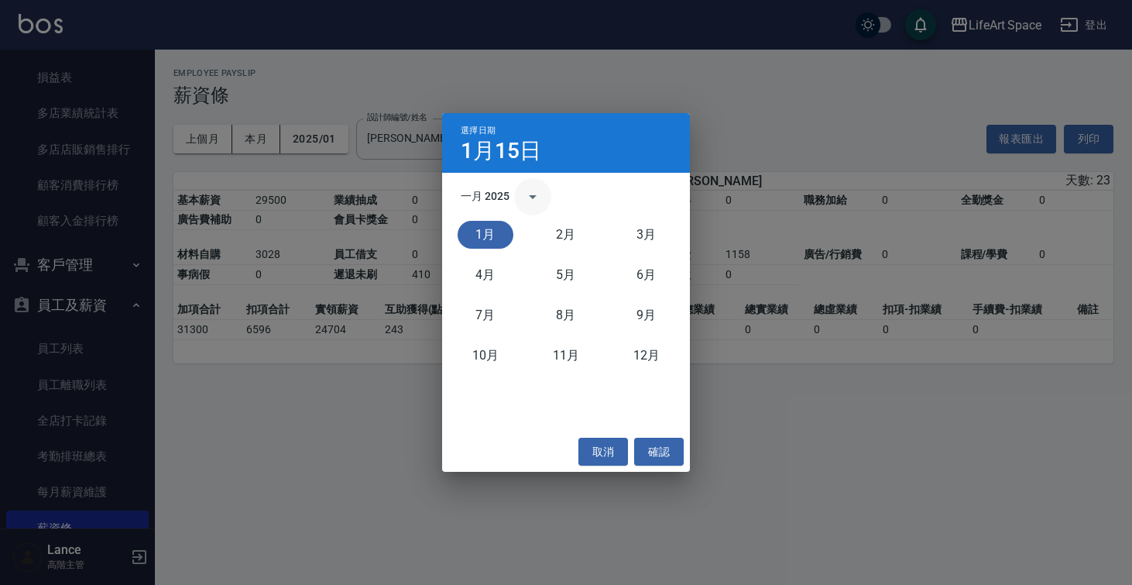
click at [536, 199] on icon "calendar view is open, switch to year view" at bounding box center [532, 196] width 19 height 19
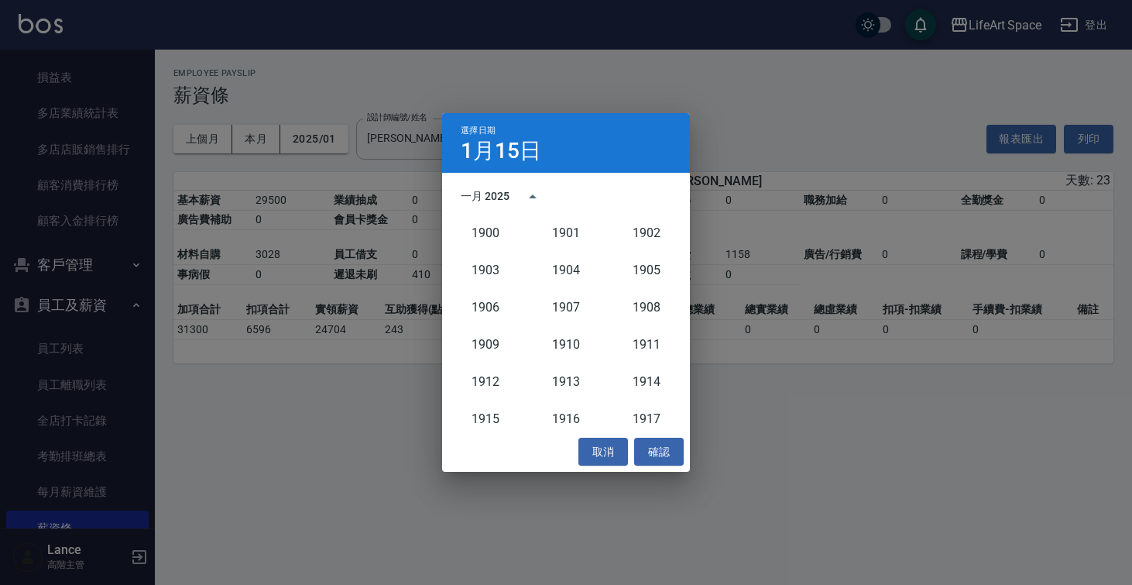
scroll to position [1434, 0]
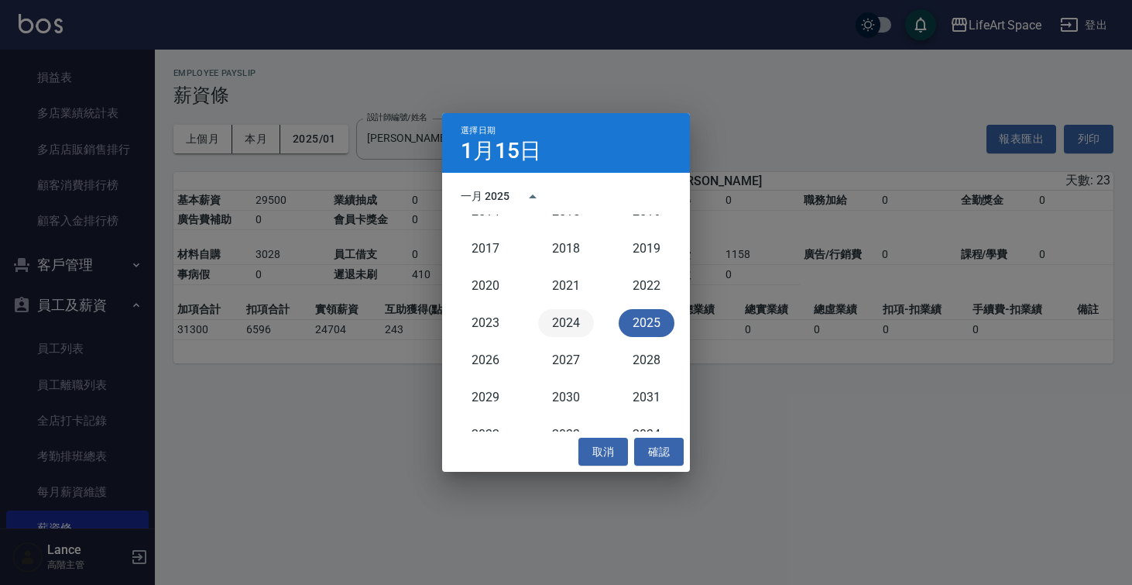
click at [555, 316] on button "2024" at bounding box center [566, 323] width 56 height 28
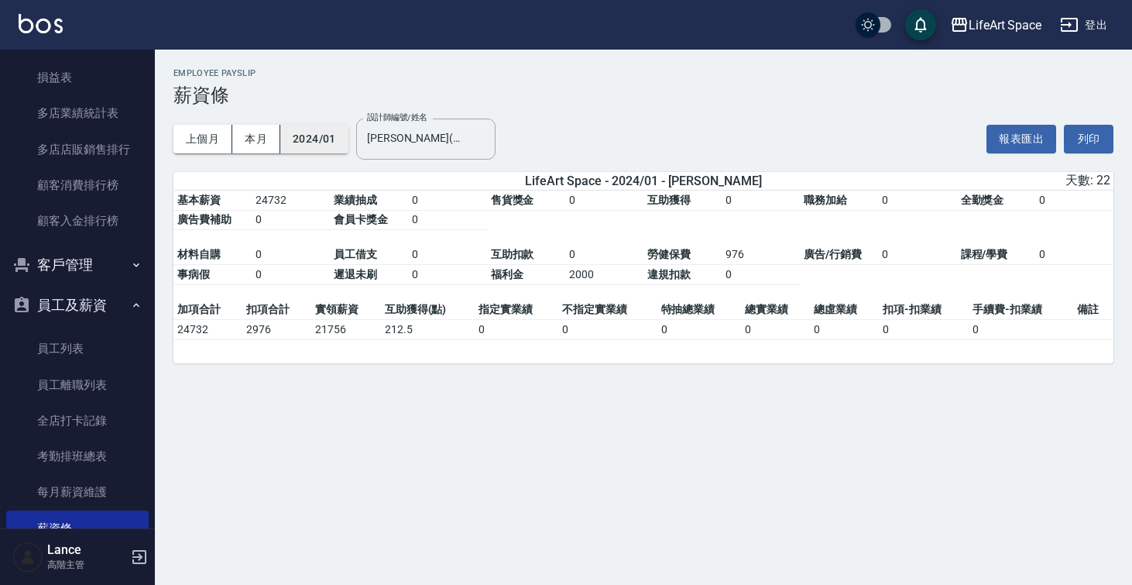
click at [328, 142] on button "2024/01" at bounding box center [314, 139] width 68 height 29
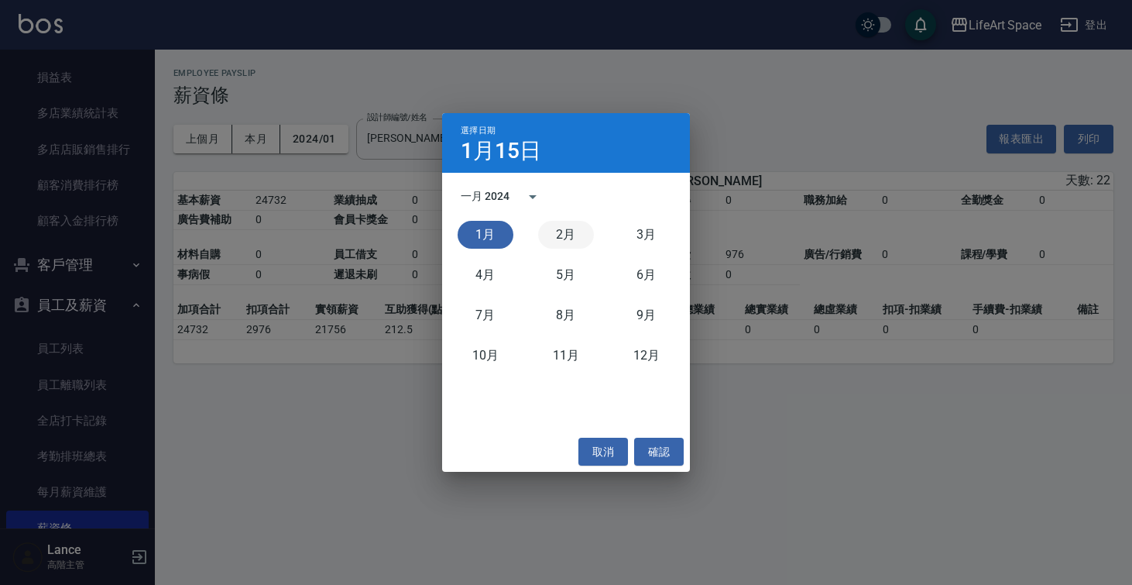
click at [583, 233] on button "2月" at bounding box center [566, 235] width 56 height 28
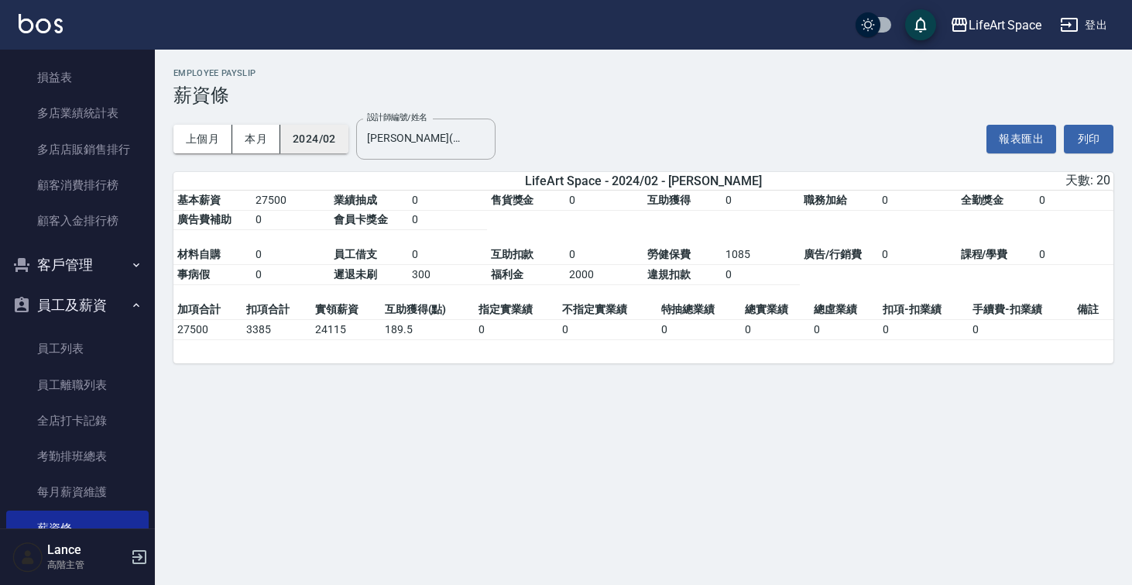
click at [335, 142] on button "2024/02" at bounding box center [314, 139] width 68 height 29
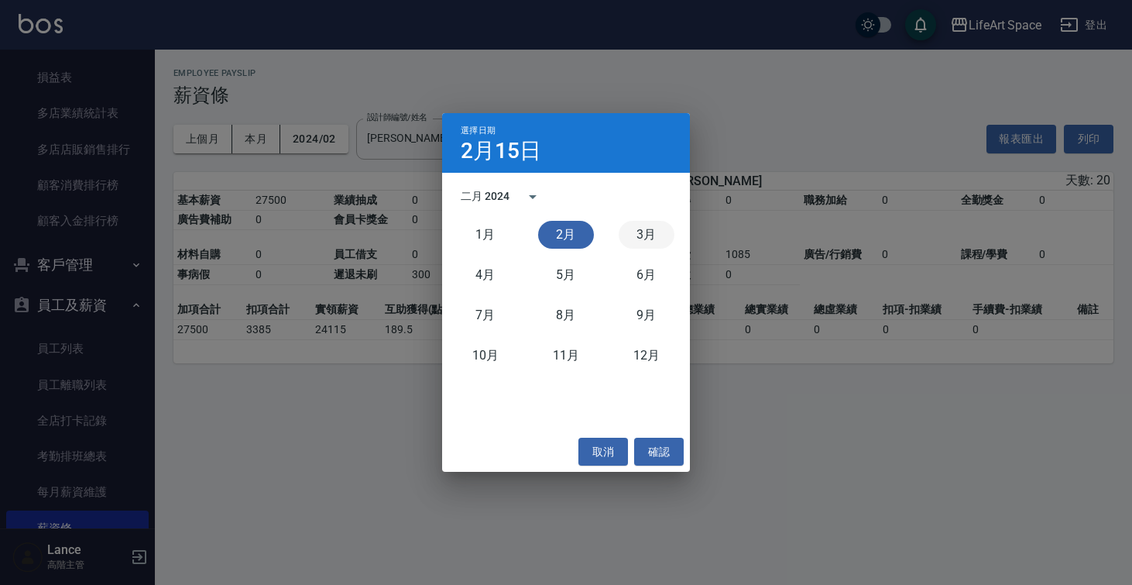
click at [629, 242] on button "3月" at bounding box center [647, 235] width 56 height 28
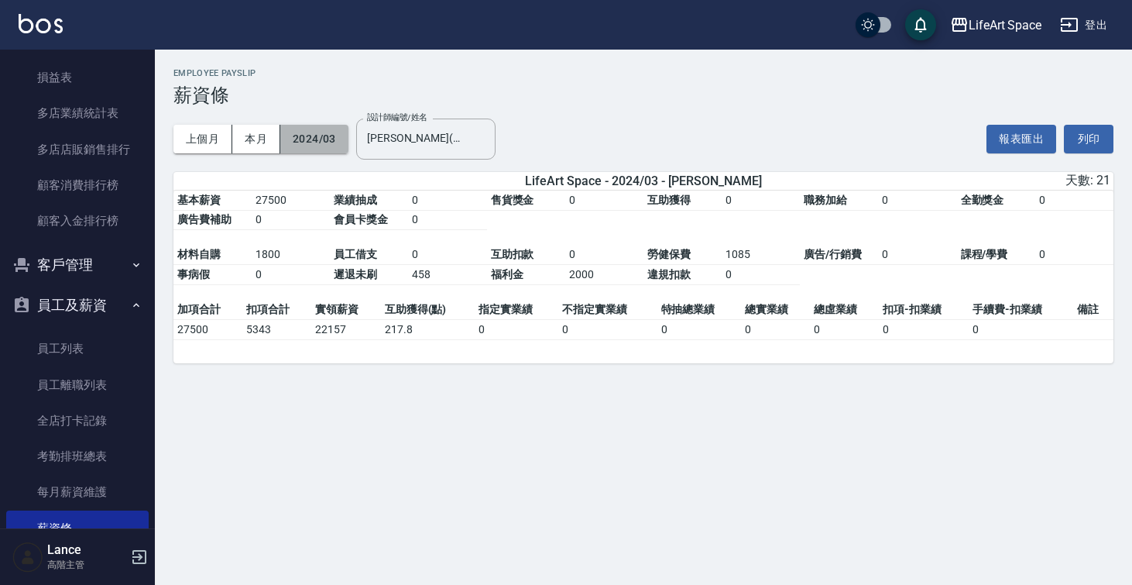
click at [326, 140] on button "2024/03" at bounding box center [314, 139] width 68 height 29
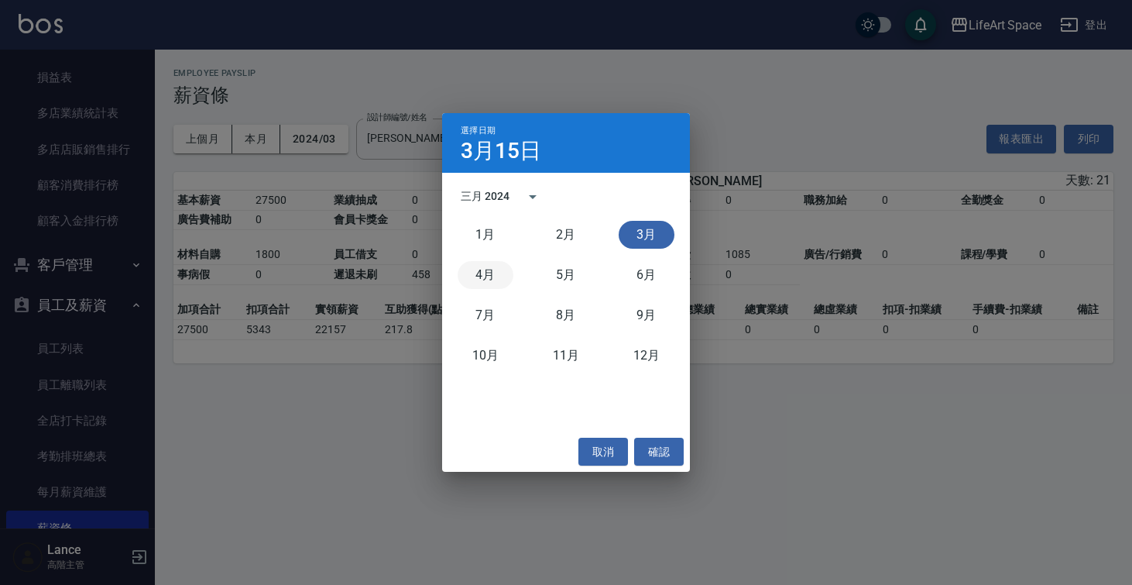
click at [487, 273] on button "4月" at bounding box center [486, 275] width 56 height 28
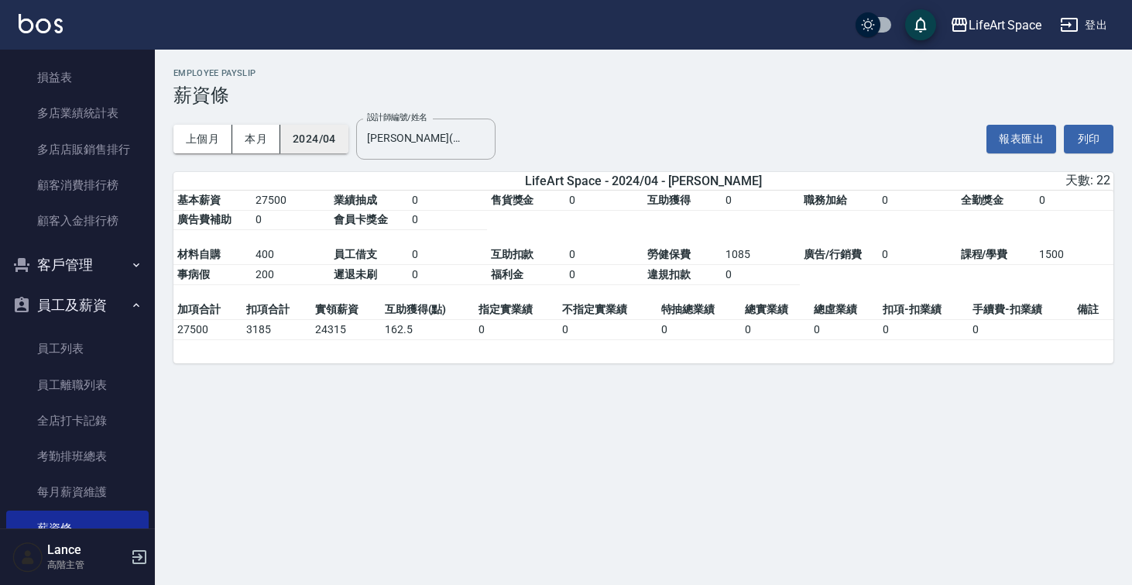
click at [324, 145] on button "2024/04" at bounding box center [314, 139] width 68 height 29
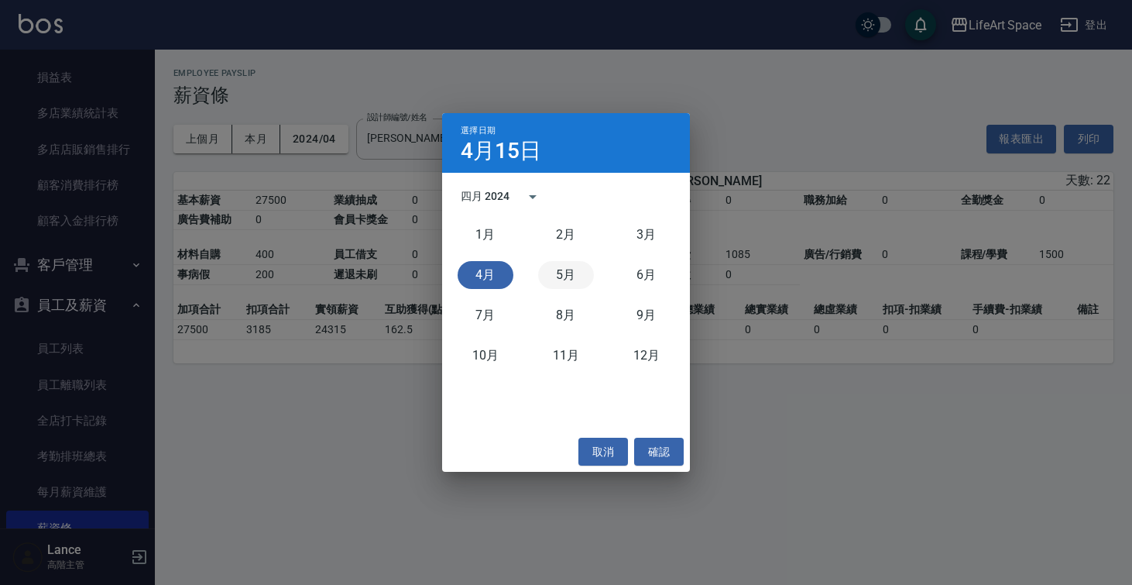
click at [561, 276] on button "5月" at bounding box center [566, 275] width 56 height 28
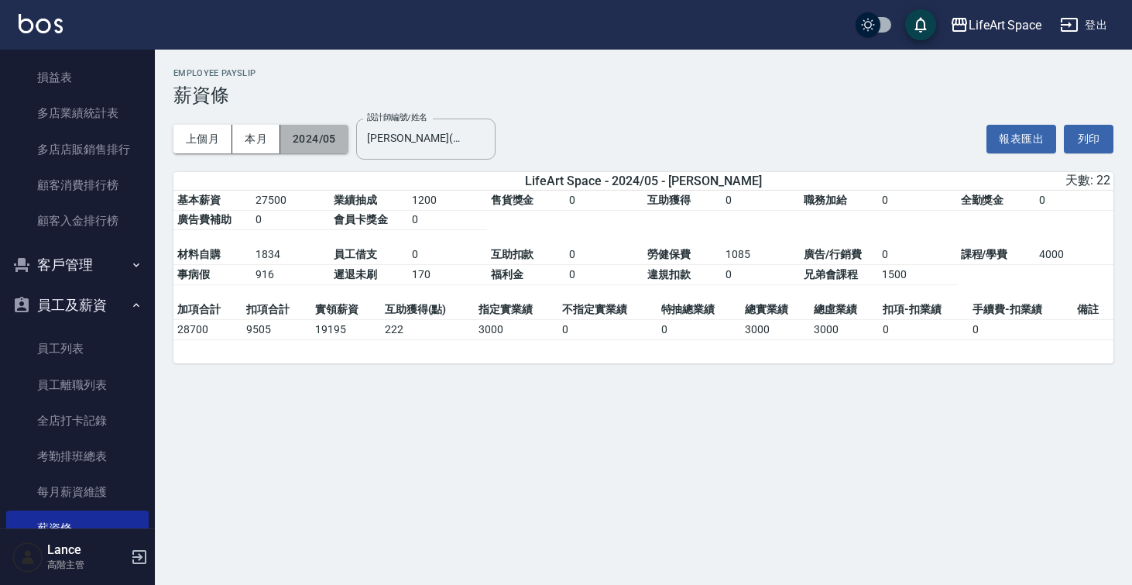
click at [315, 142] on button "2024/05" at bounding box center [314, 139] width 68 height 29
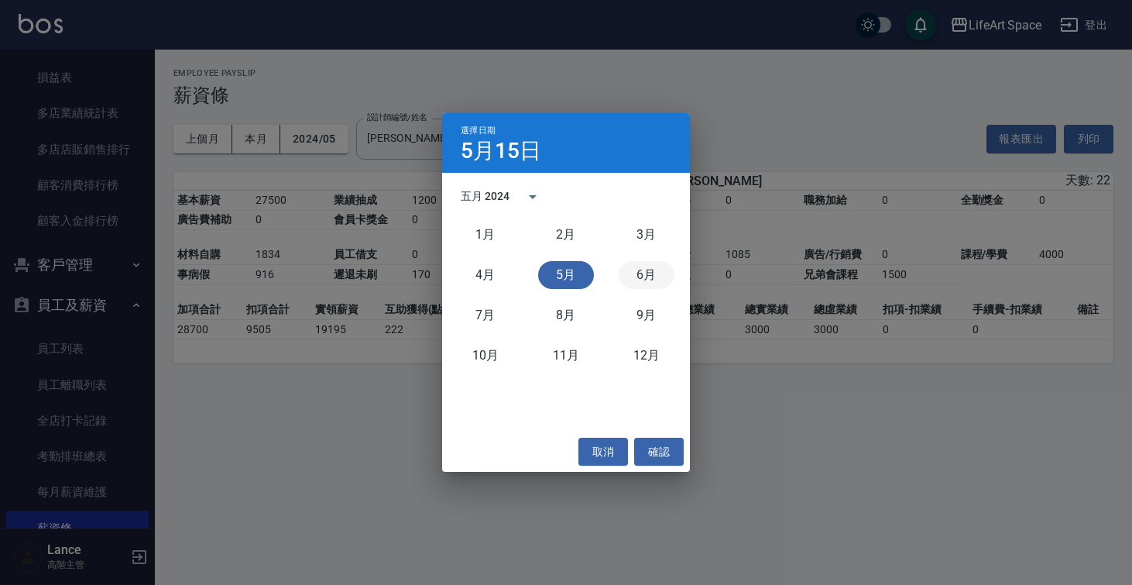
click at [647, 273] on button "6月" at bounding box center [647, 275] width 56 height 28
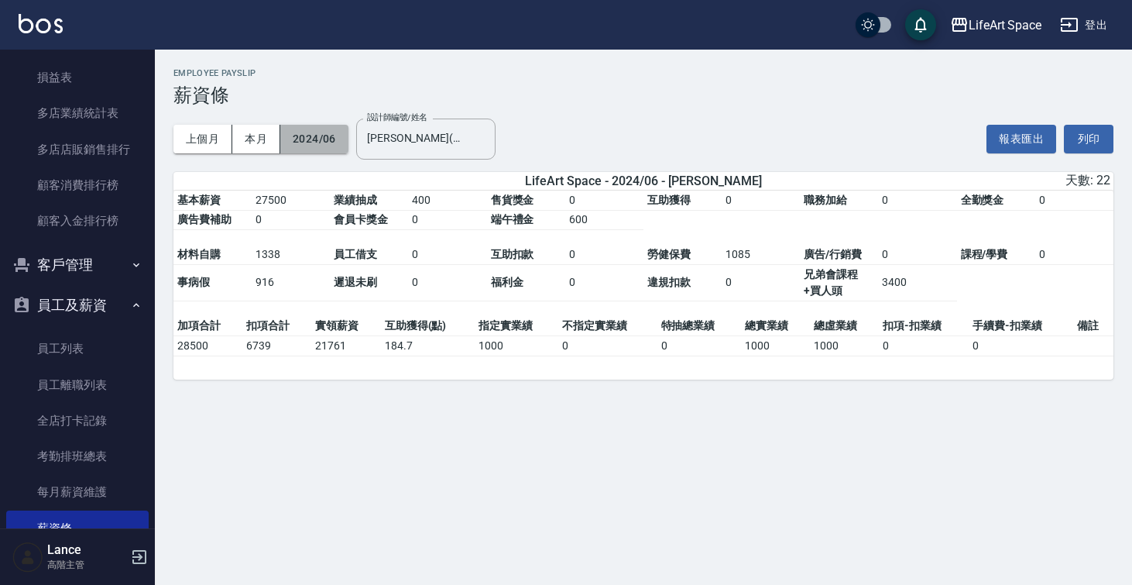
click at [317, 146] on button "2024/06" at bounding box center [314, 139] width 68 height 29
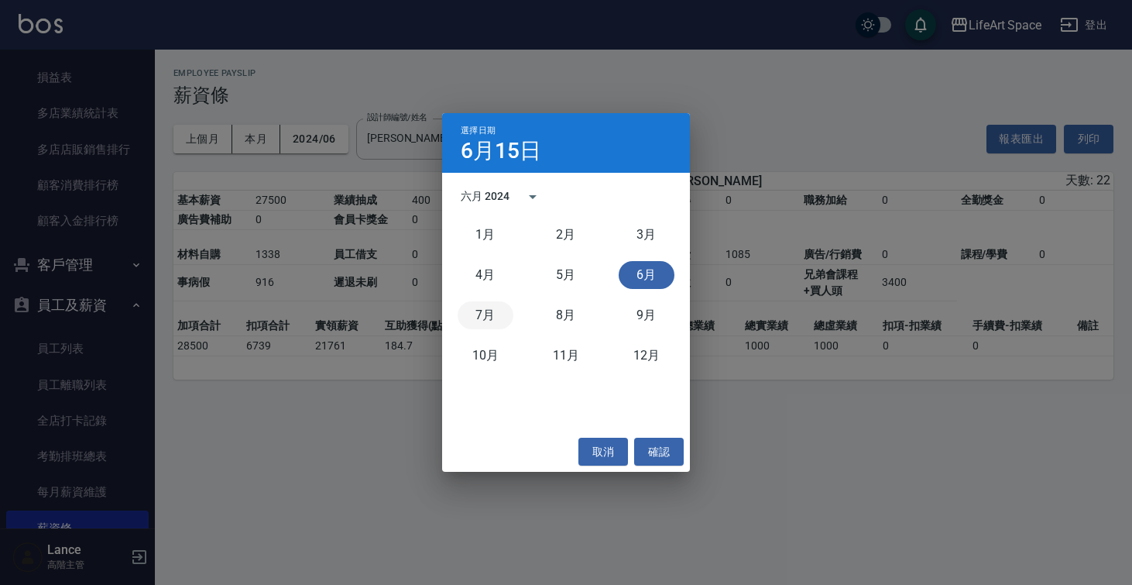
click at [496, 312] on button "7月" at bounding box center [486, 315] width 56 height 28
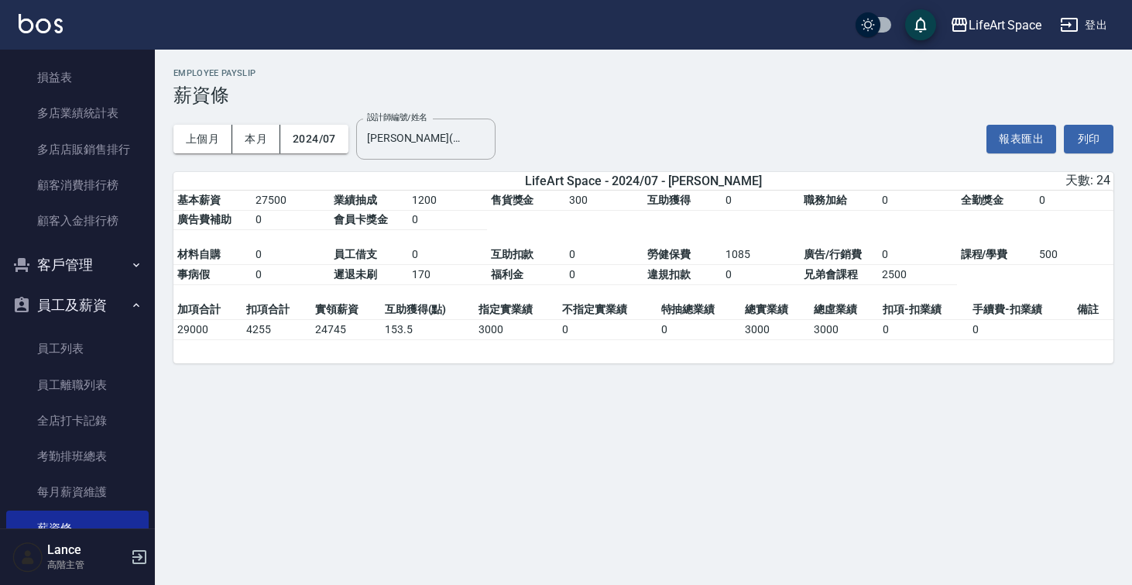
click at [331, 139] on button "2024/07" at bounding box center [314, 139] width 68 height 29
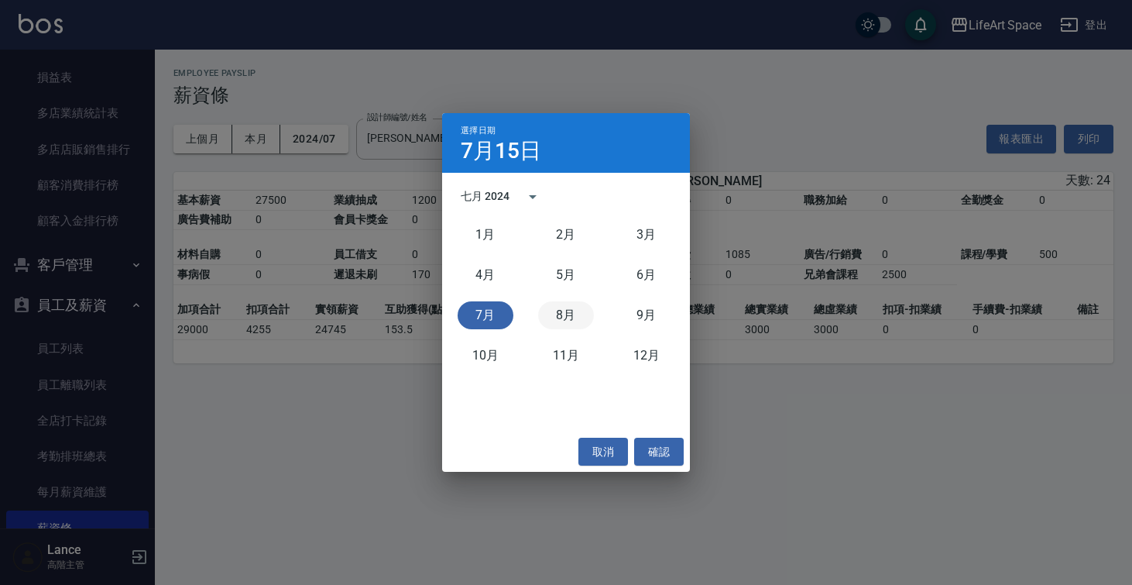
click at [554, 308] on button "8月" at bounding box center [566, 315] width 56 height 28
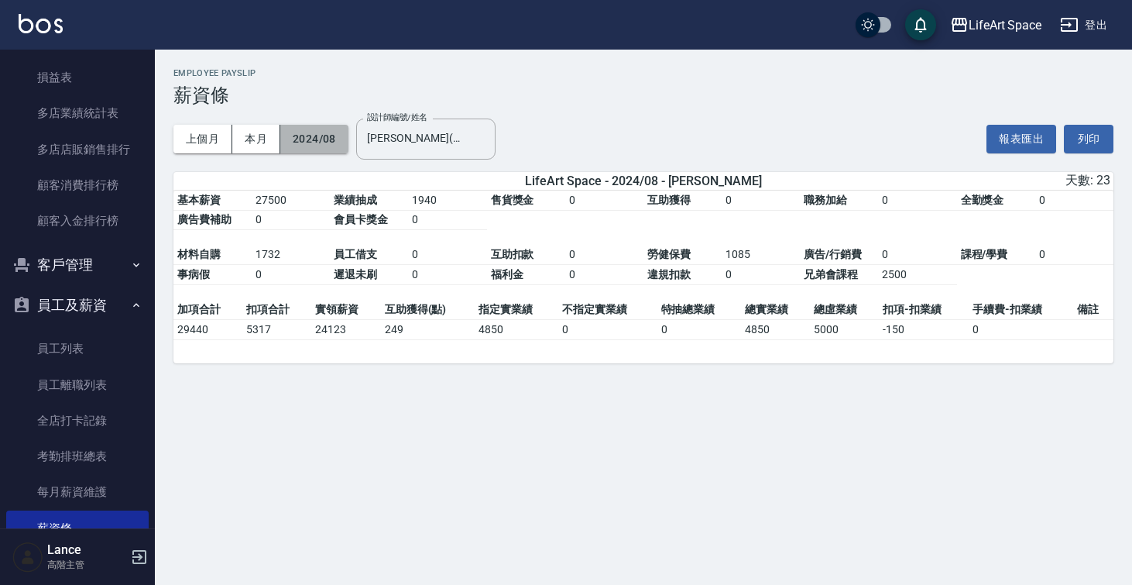
click at [320, 132] on button "2024/08" at bounding box center [314, 139] width 68 height 29
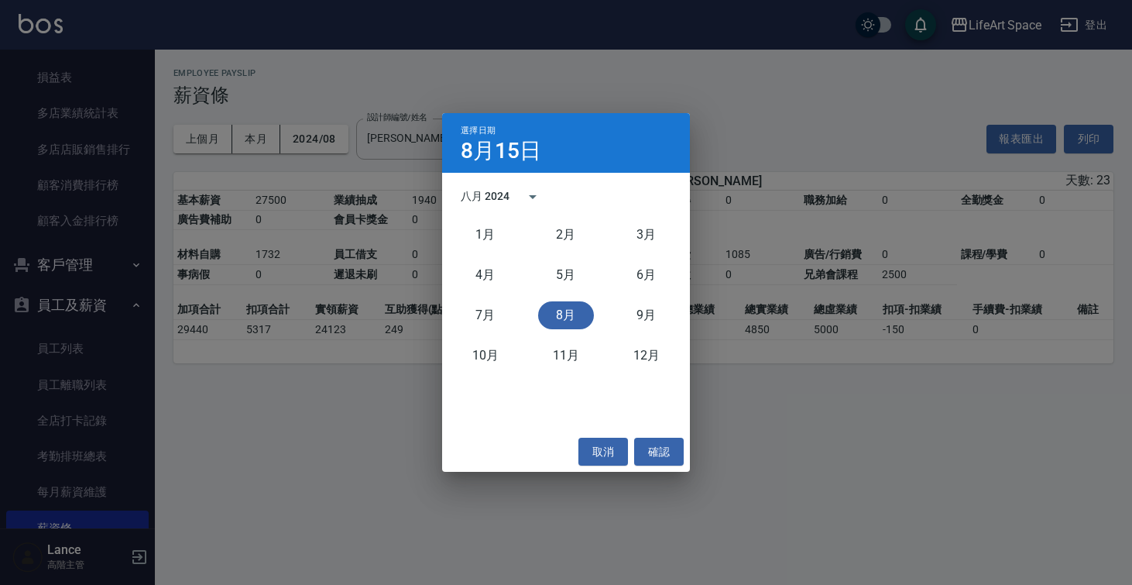
click at [688, 312] on div "1月 2月 3月 4月 5月 6月 7月 8月 9月 10月 11月 12月" at bounding box center [566, 295] width 248 height 161
click at [644, 310] on button "9月" at bounding box center [647, 315] width 56 height 28
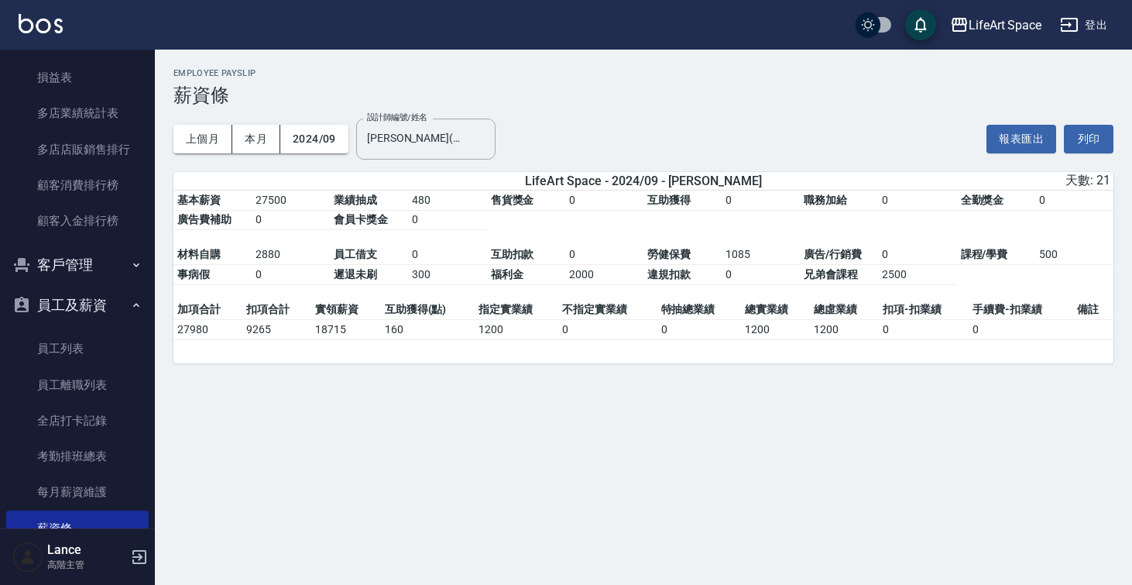
click at [335, 139] on button "2024/09" at bounding box center [314, 139] width 68 height 29
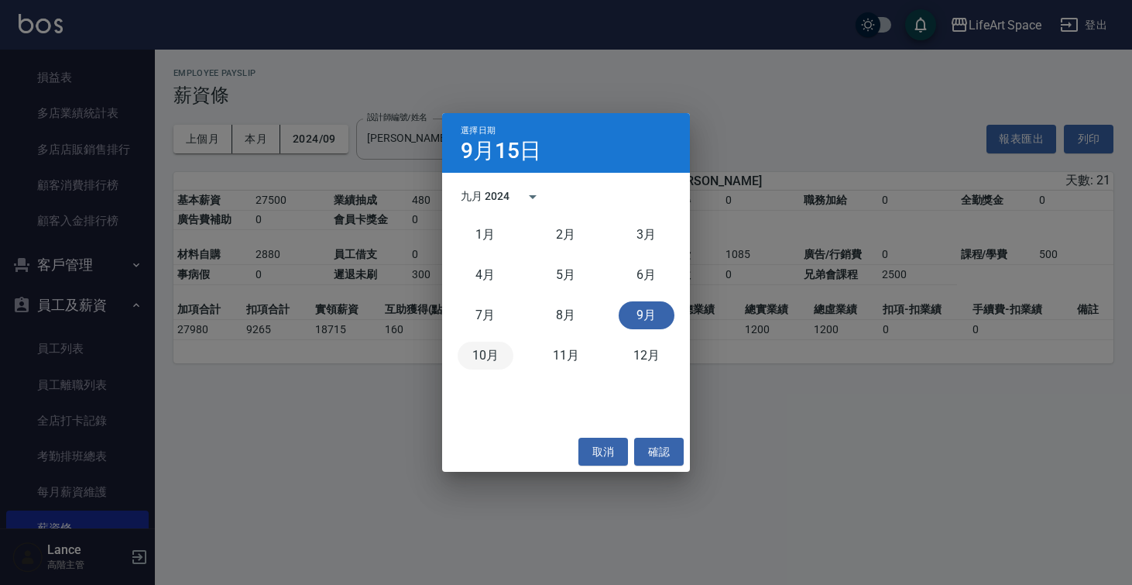
click at [496, 354] on button "10月" at bounding box center [486, 355] width 56 height 28
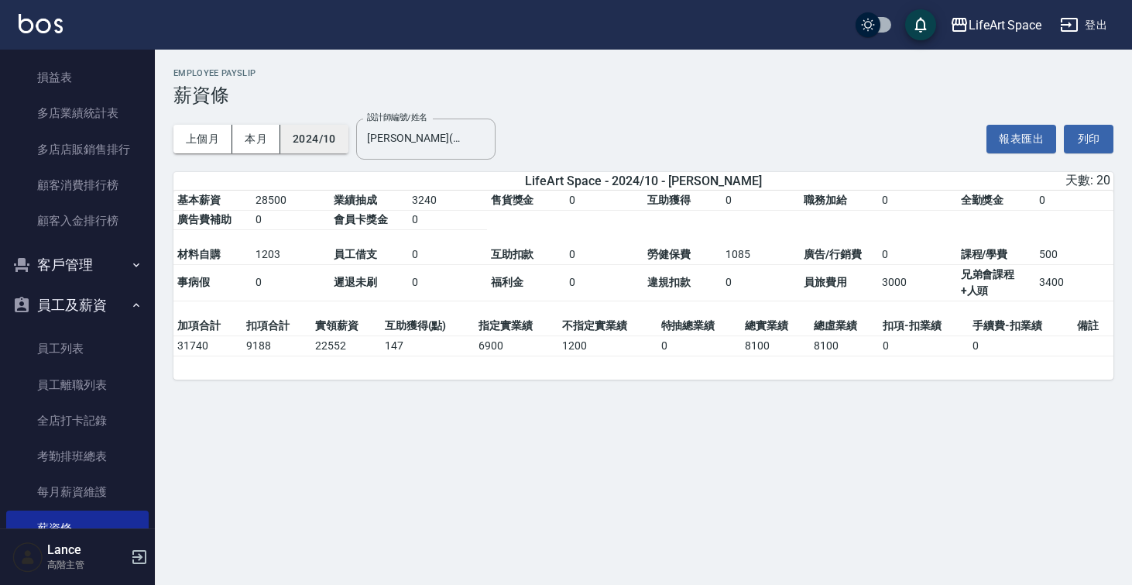
click at [332, 146] on button "2024/10" at bounding box center [314, 139] width 68 height 29
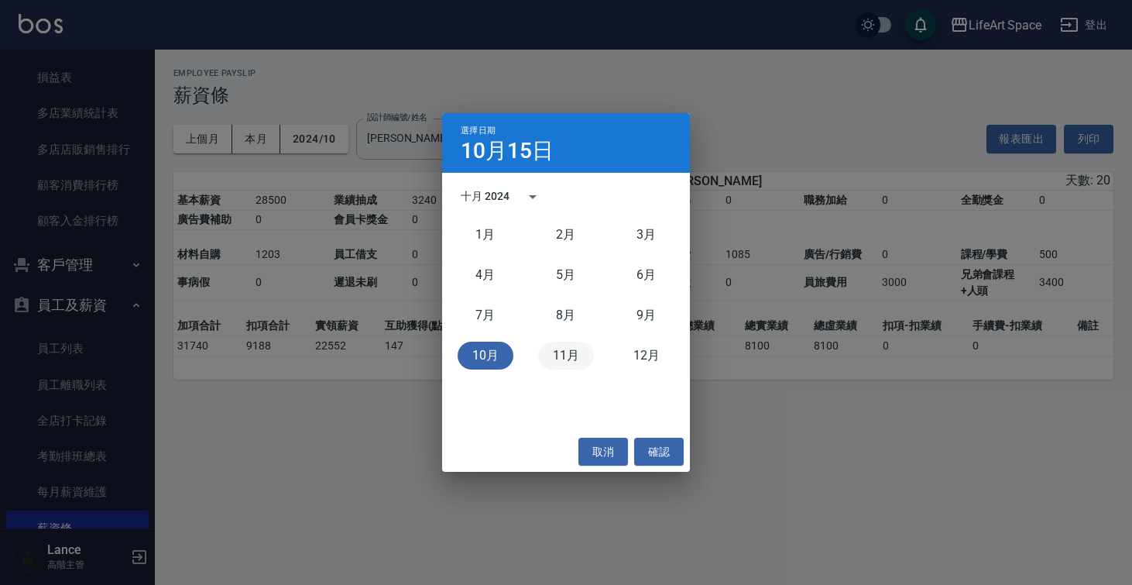
click at [551, 362] on button "11月" at bounding box center [566, 355] width 56 height 28
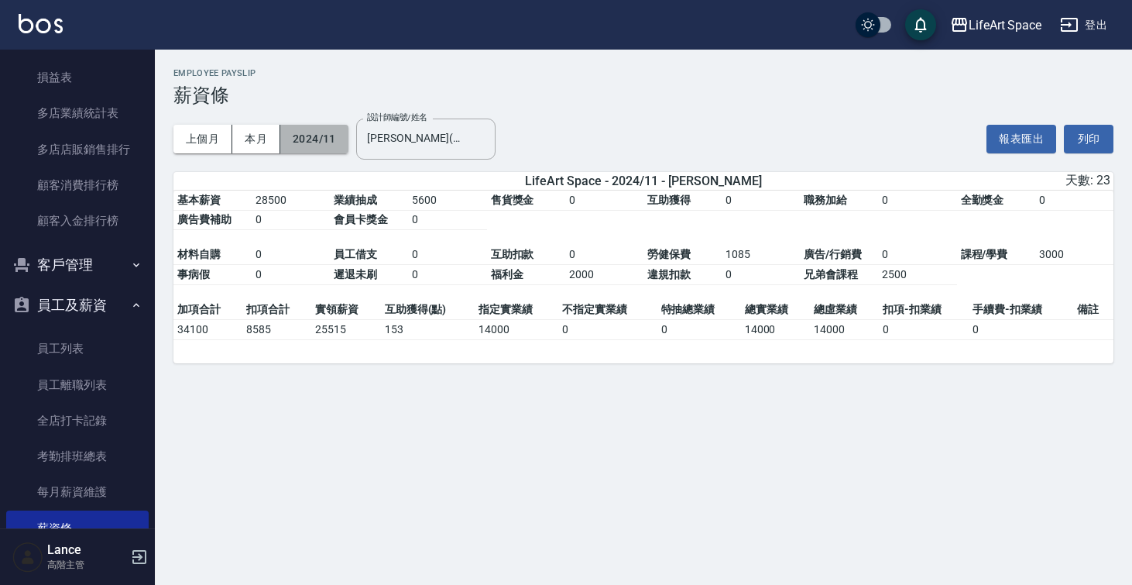
click at [317, 151] on button "2024/11" at bounding box center [314, 139] width 68 height 29
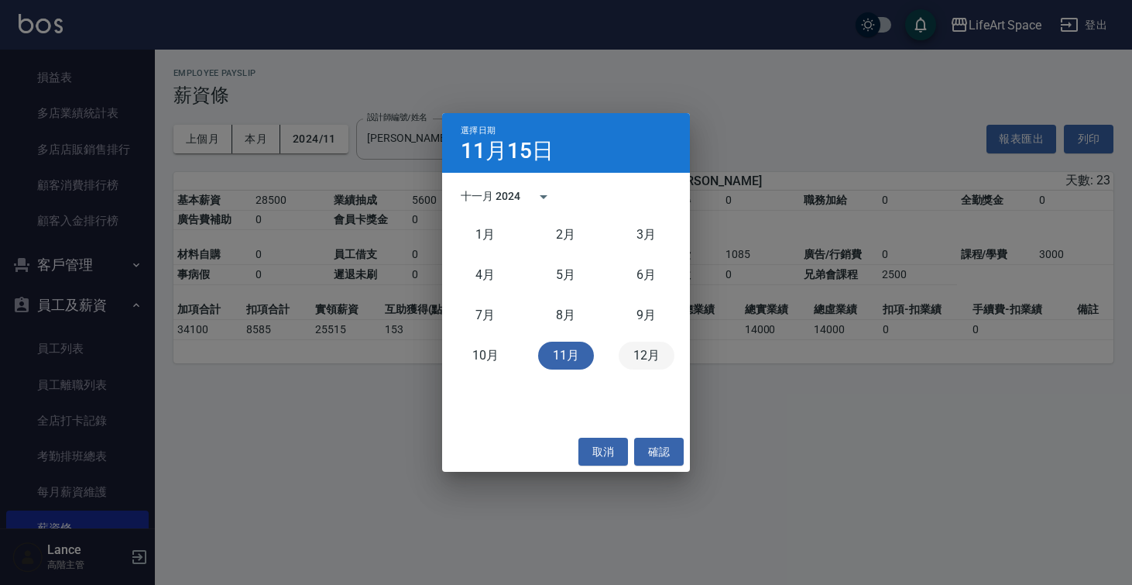
click at [630, 351] on button "12月" at bounding box center [647, 355] width 56 height 28
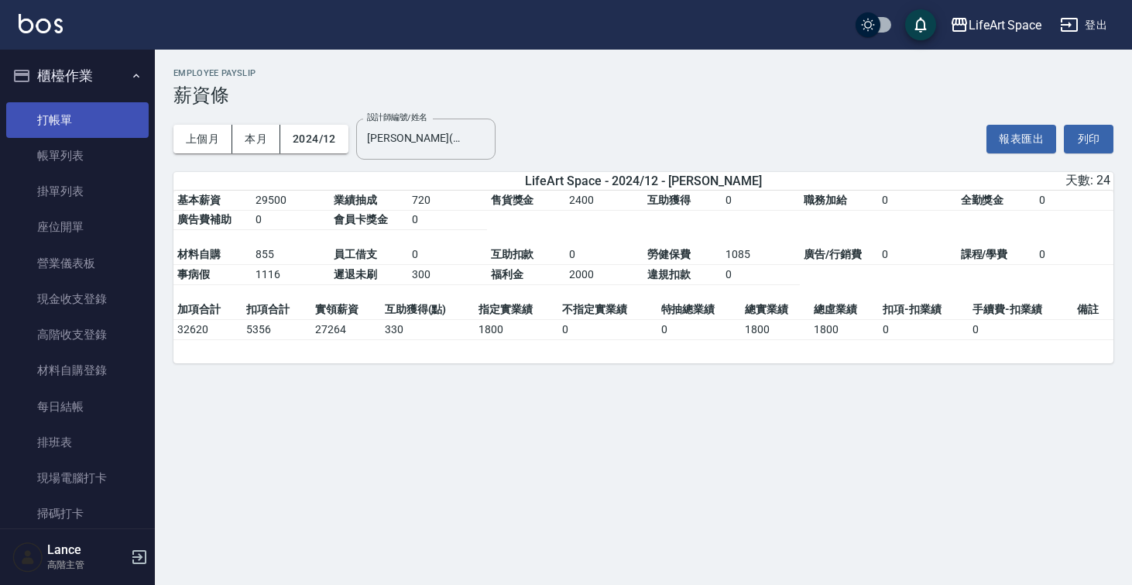
click at [60, 129] on link "打帳單" at bounding box center [77, 120] width 142 height 36
